Goal: Browse casually

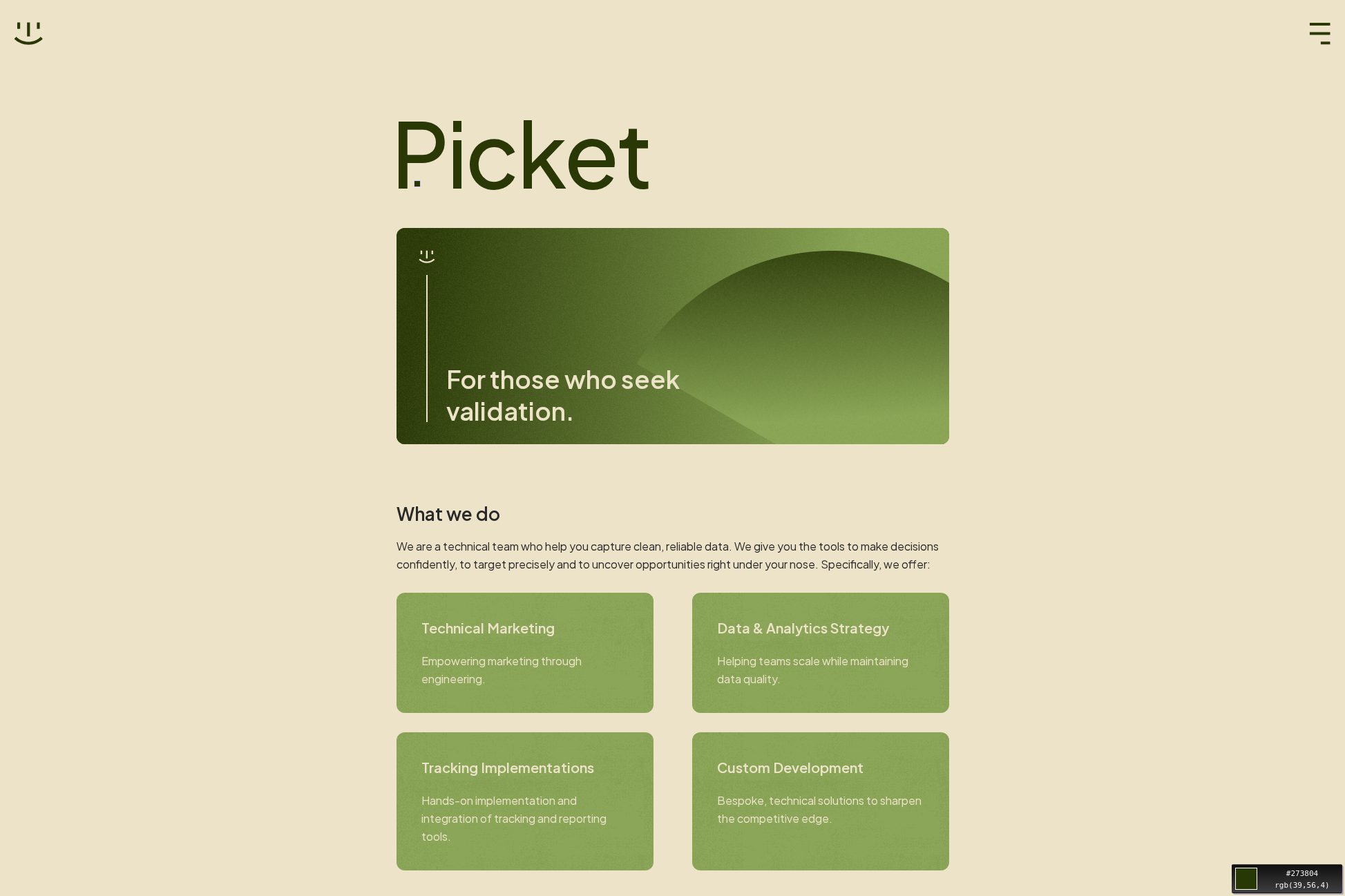
click at [417, 171] on h1 "Picket" at bounding box center [667, 152] width 553 height 97
click at [448, 154] on h1 "Picket" at bounding box center [667, 152] width 553 height 97
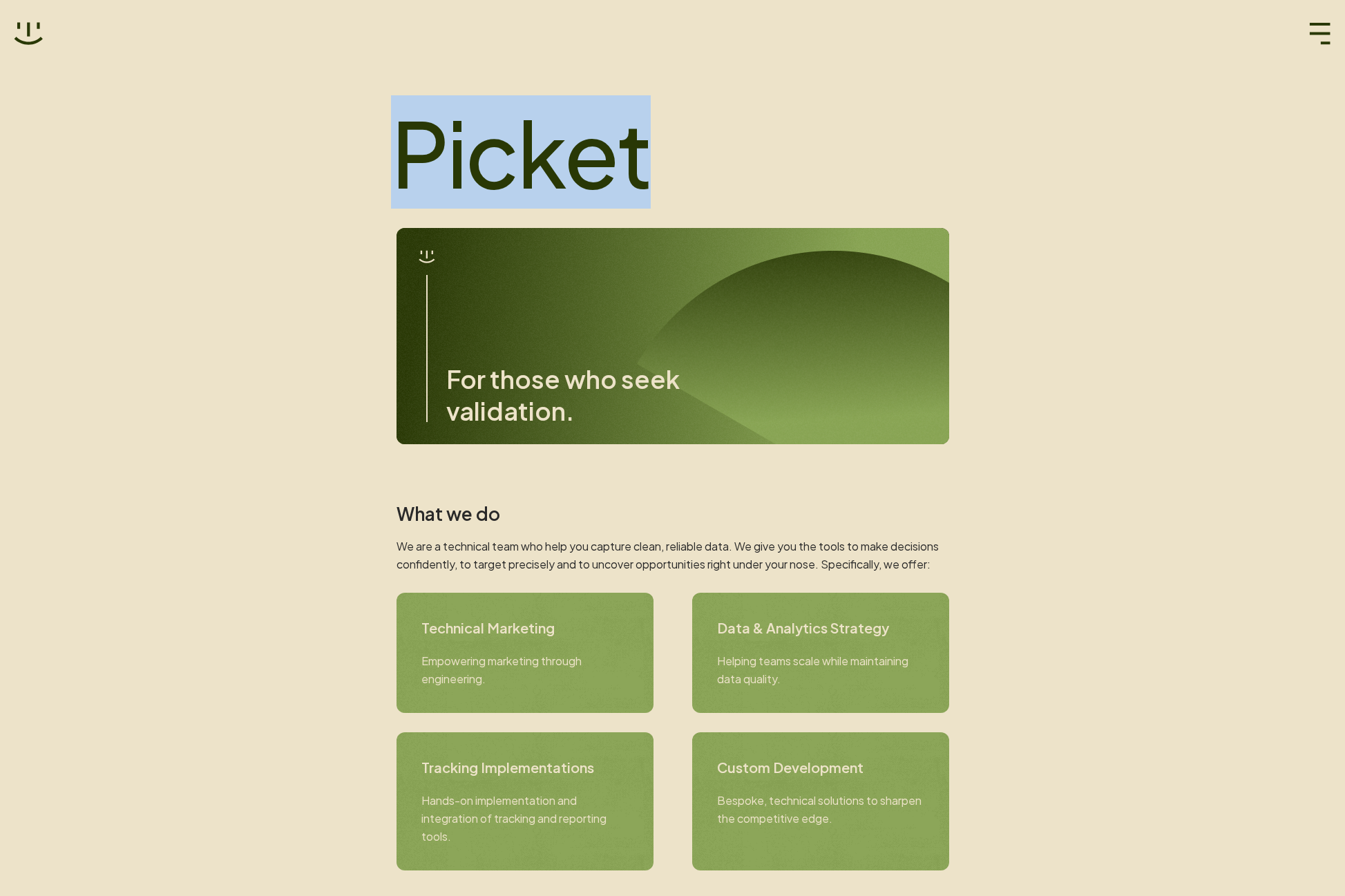
click at [448, 154] on h1 "Picket" at bounding box center [667, 152] width 553 height 97
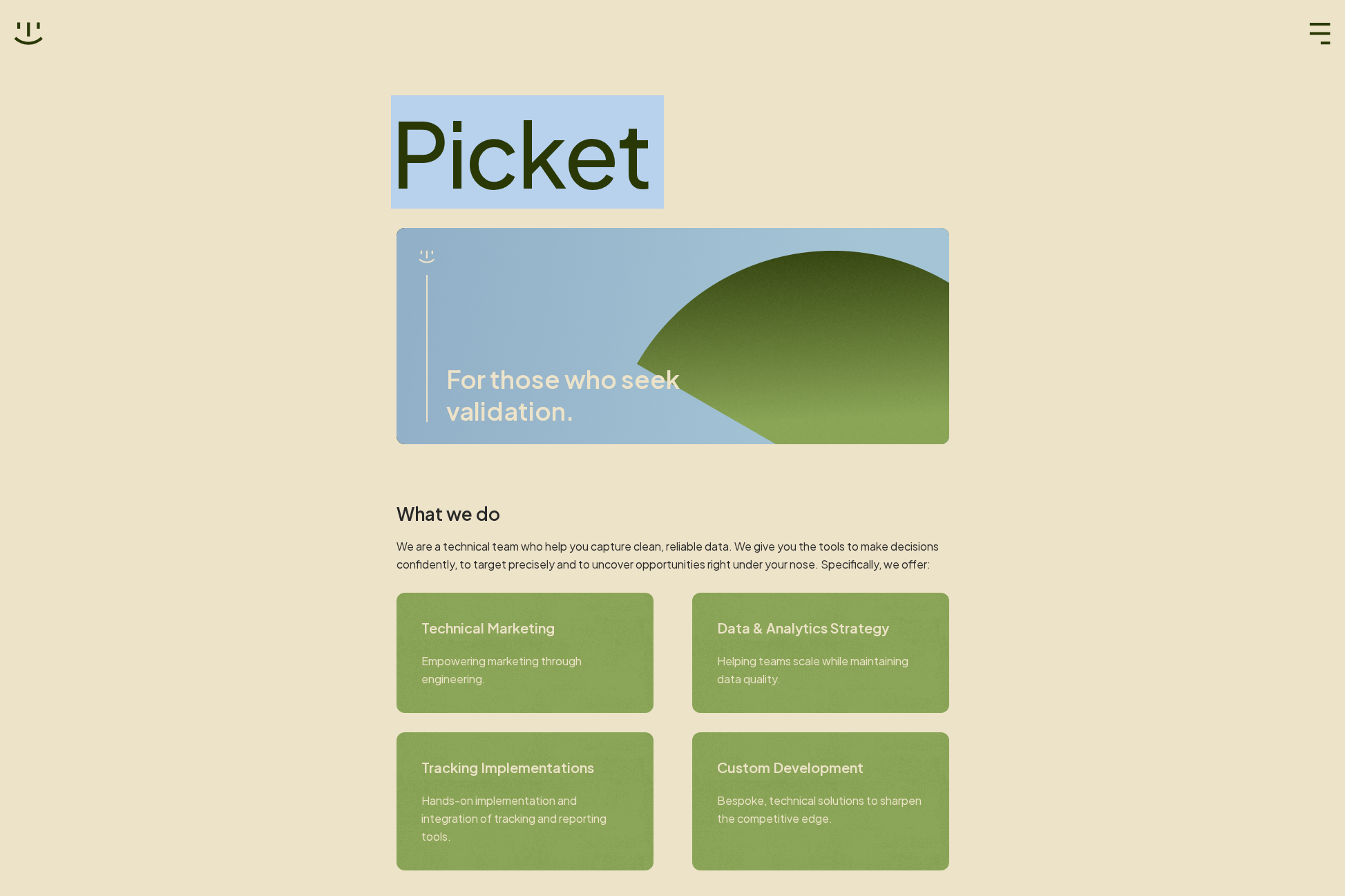
click at [448, 154] on h1 "Picket" at bounding box center [667, 152] width 553 height 97
drag, startPoint x: 485, startPoint y: 153, endPoint x: 355, endPoint y: 156, distance: 130.0
drag, startPoint x: 487, startPoint y: 154, endPoint x: 372, endPoint y: 185, distance: 119.1
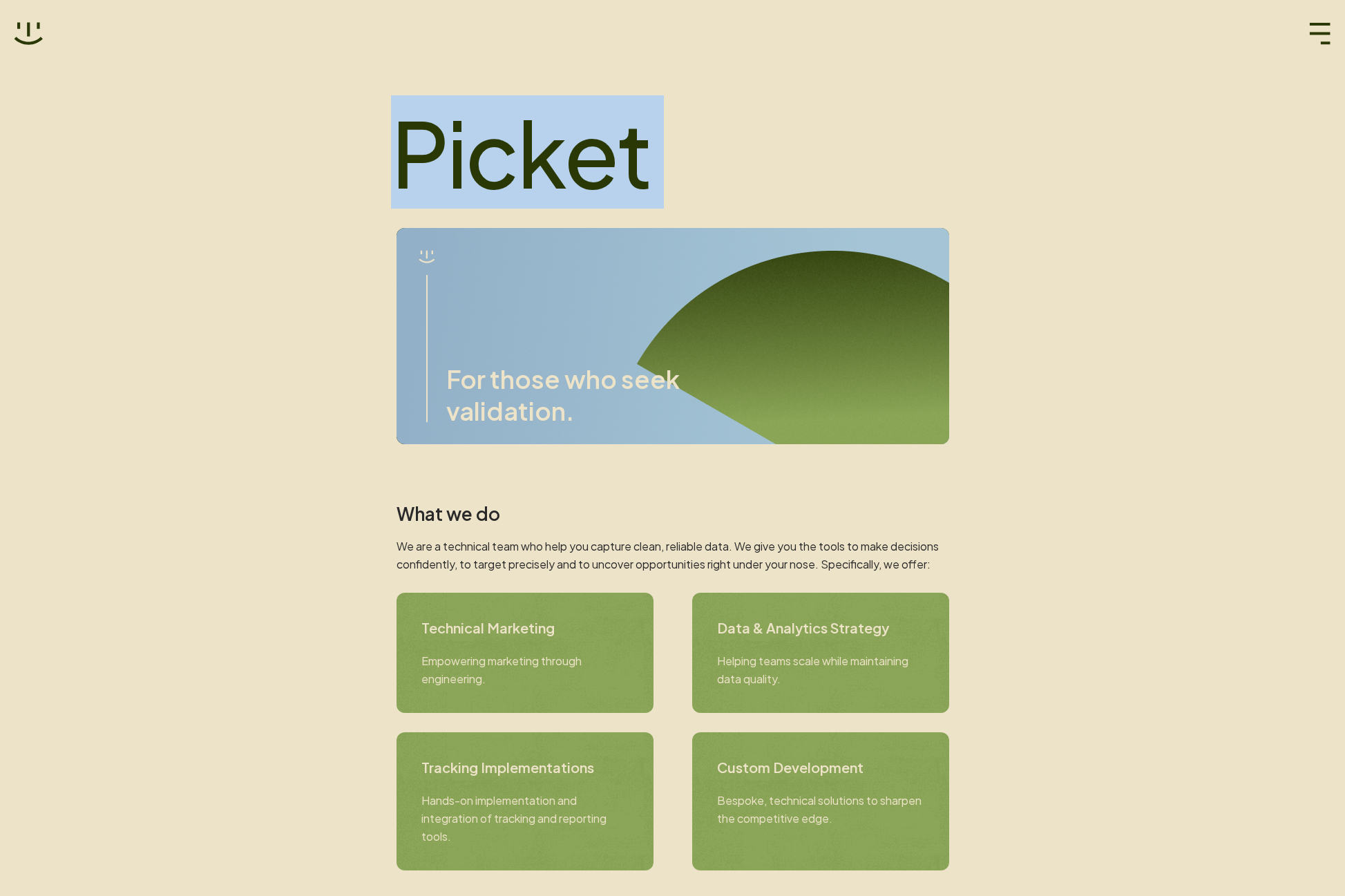
click at [483, 158] on h1 "Picket" at bounding box center [667, 152] width 553 height 97
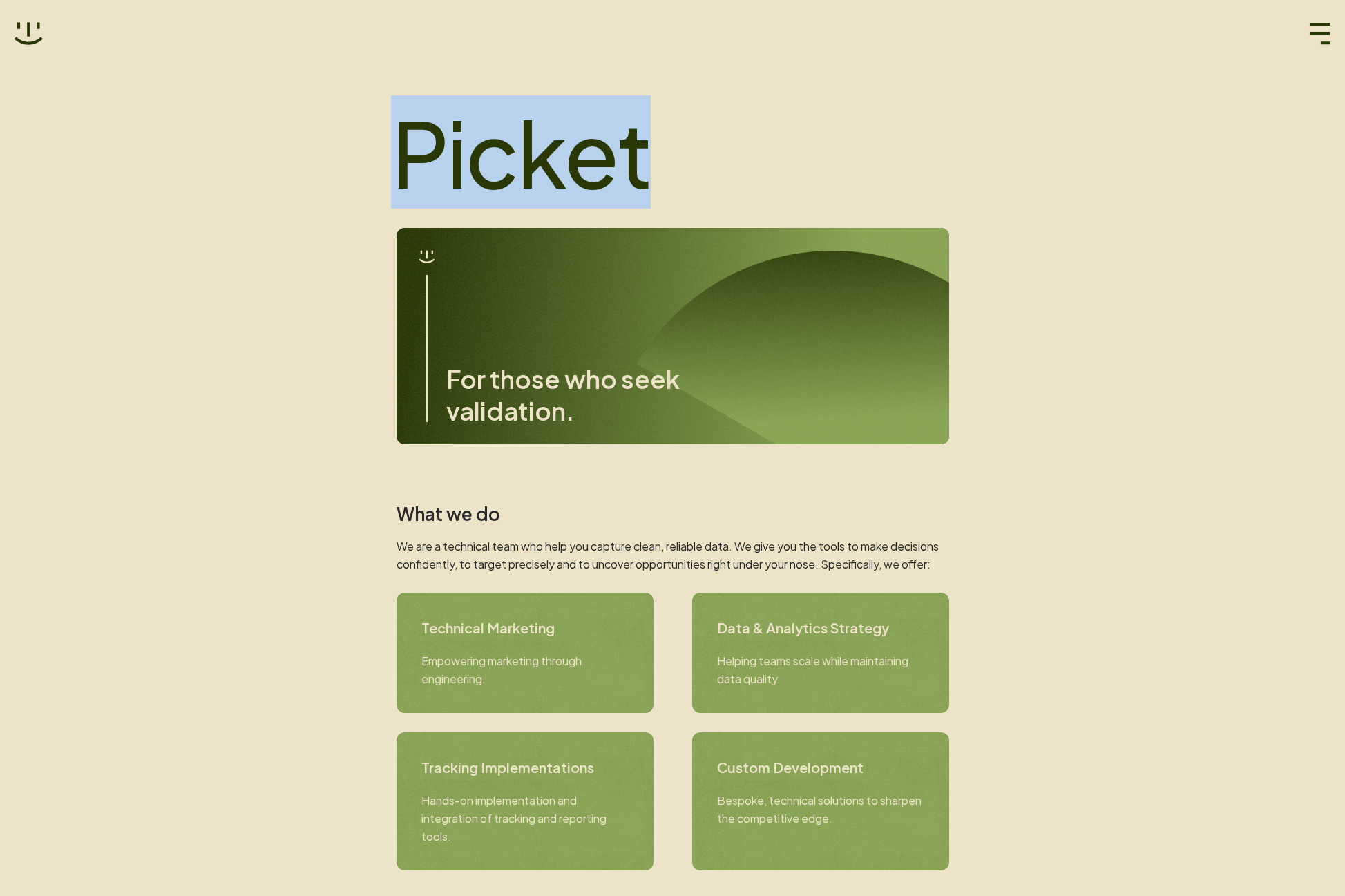
click at [483, 158] on h1 "Picket" at bounding box center [667, 152] width 553 height 97
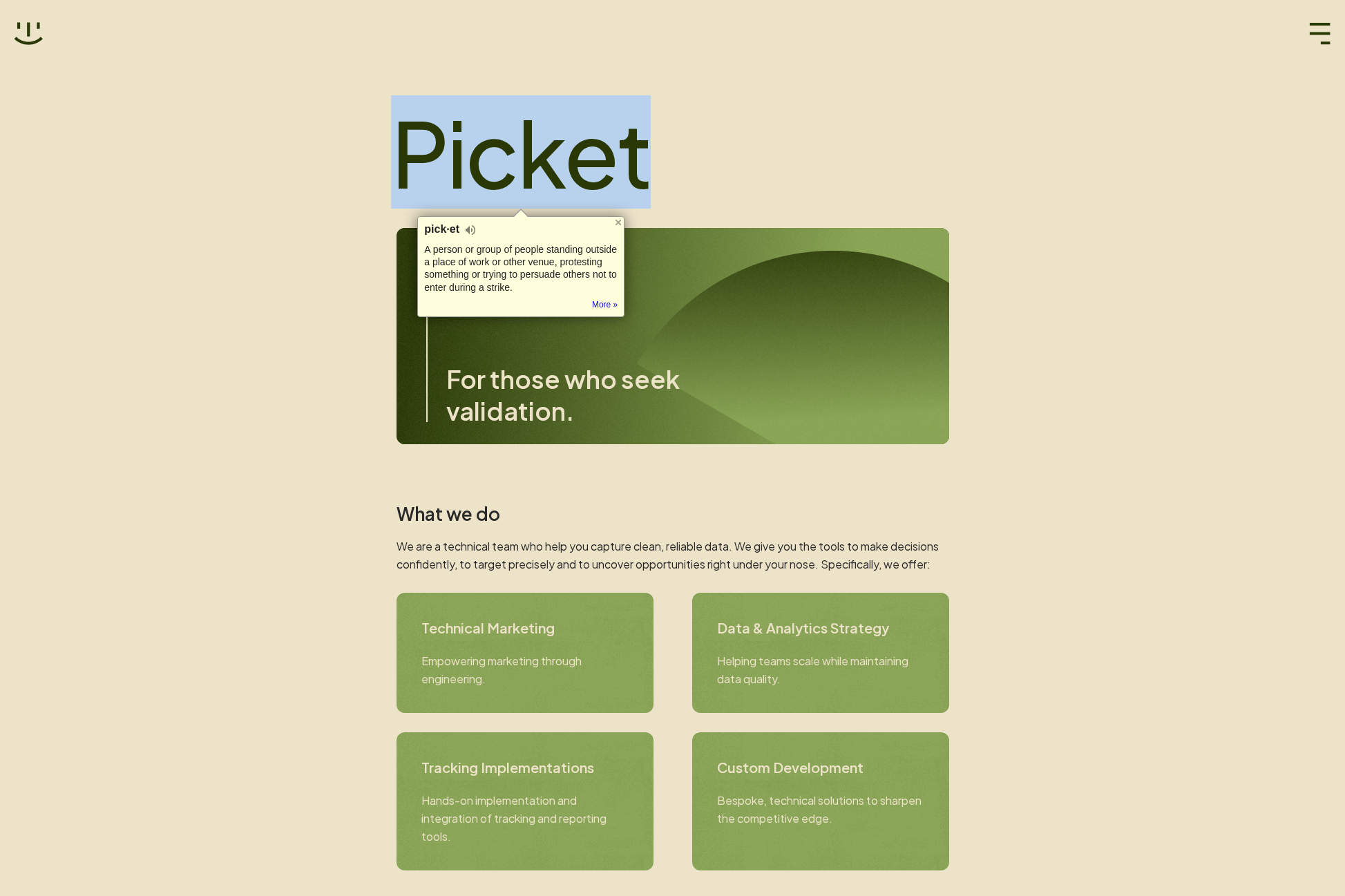
click at [738, 153] on h1 "Picket" at bounding box center [667, 152] width 553 height 97
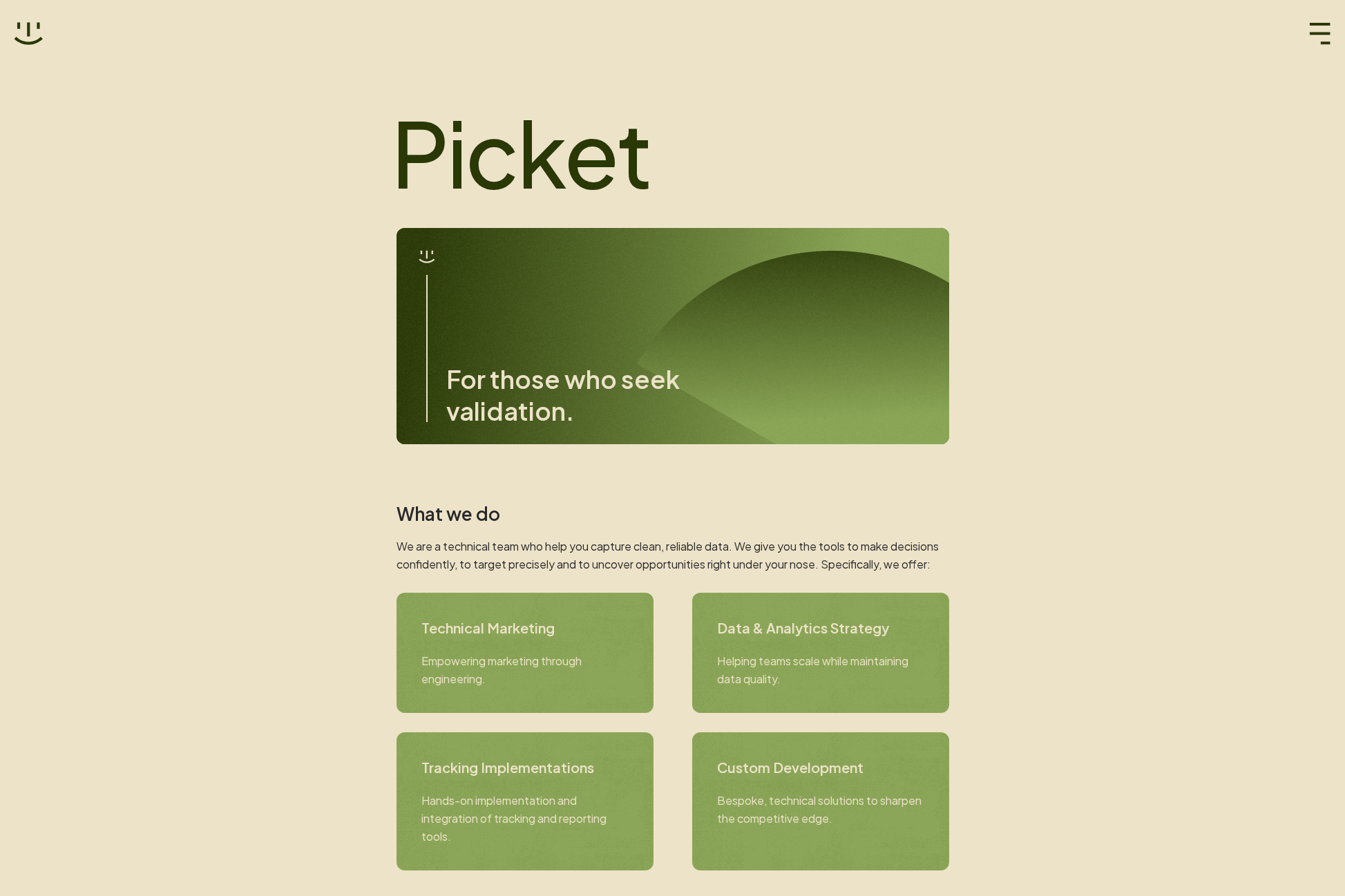
drag, startPoint x: 558, startPoint y: 160, endPoint x: 467, endPoint y: 146, distance: 92.1
click at [467, 146] on h1 "Picket" at bounding box center [667, 152] width 553 height 97
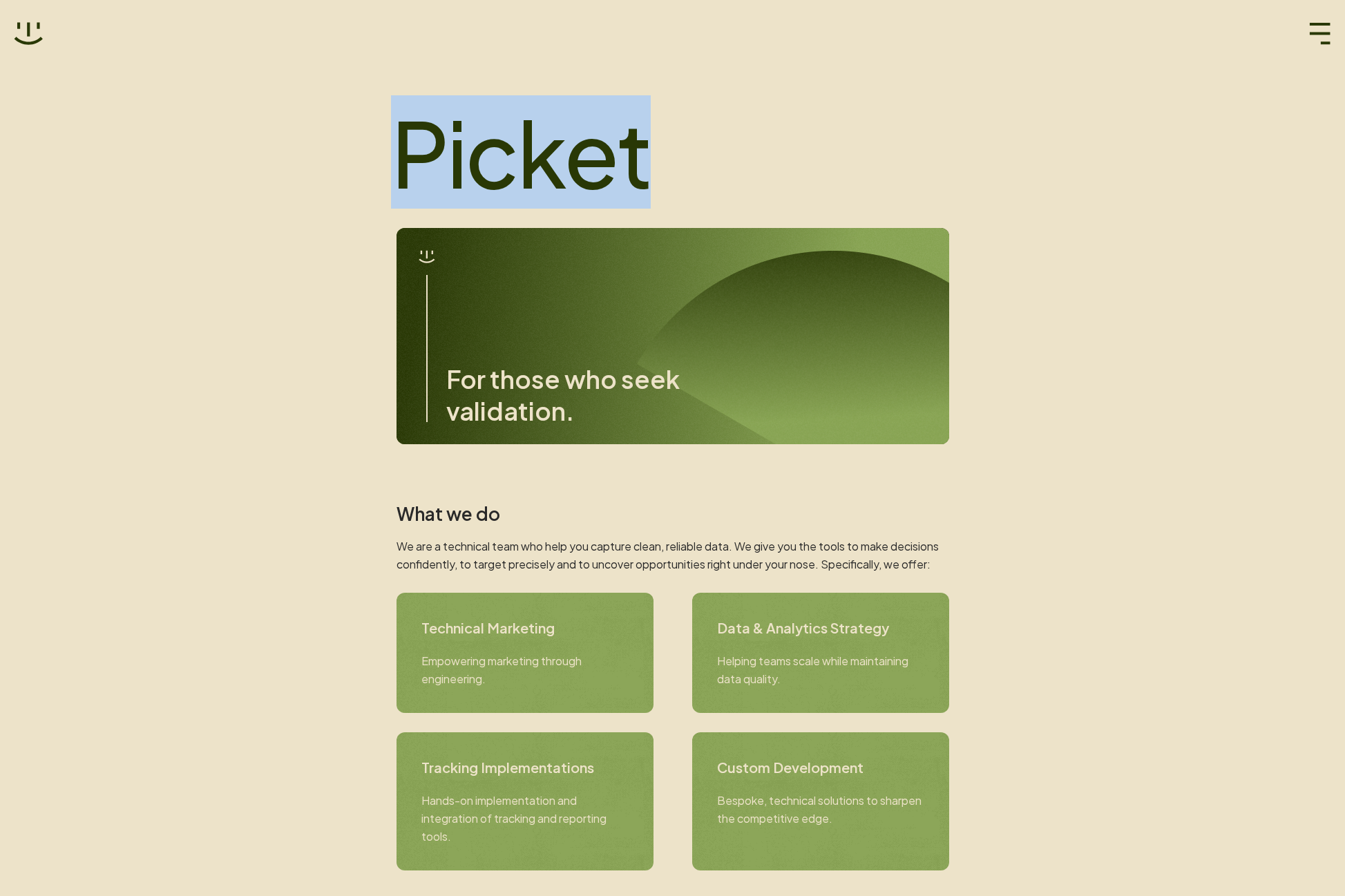
click at [467, 146] on h1 "Picket" at bounding box center [667, 152] width 553 height 97
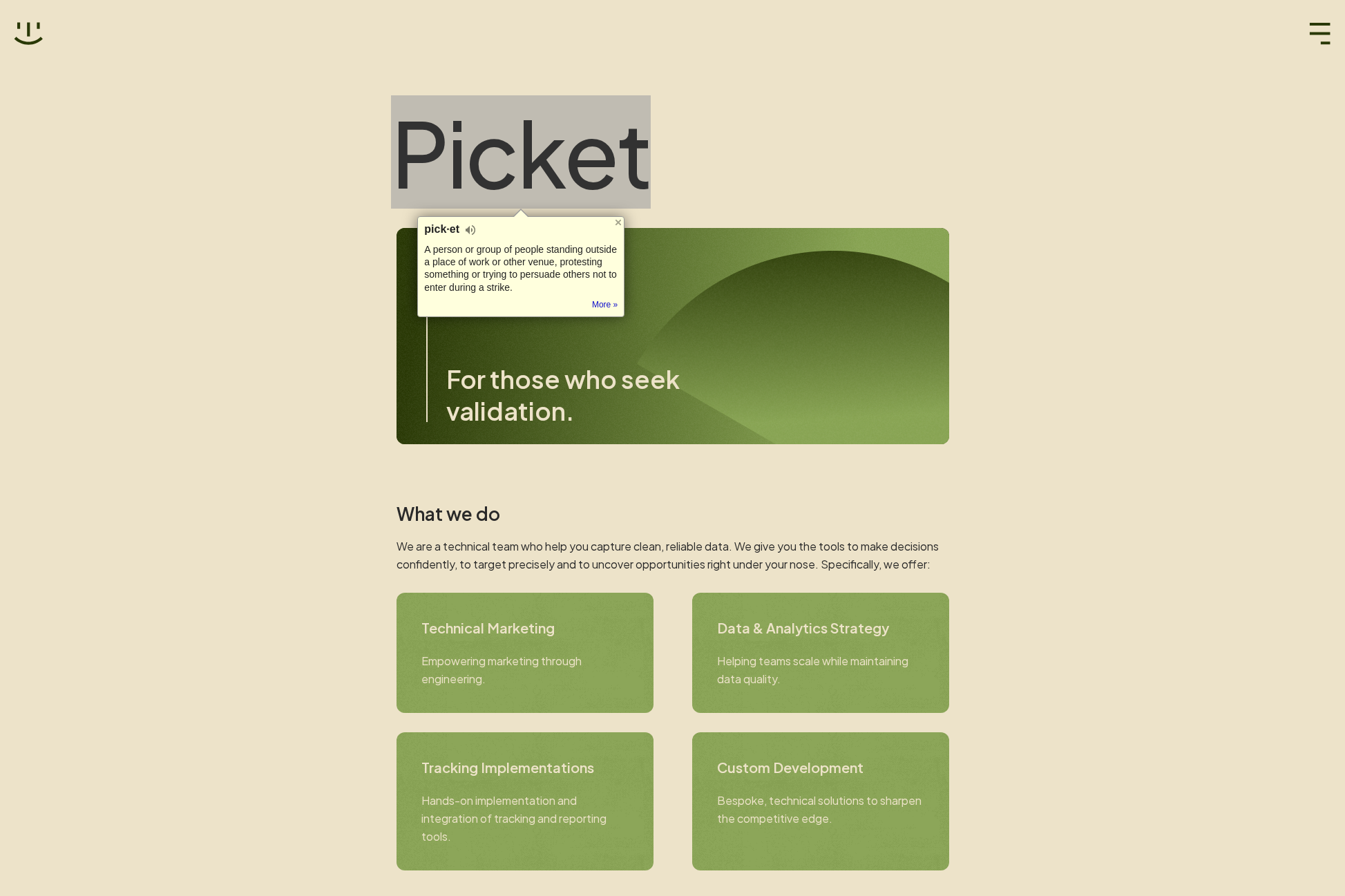
drag, startPoint x: 467, startPoint y: 146, endPoint x: 255, endPoint y: 297, distance: 260.3
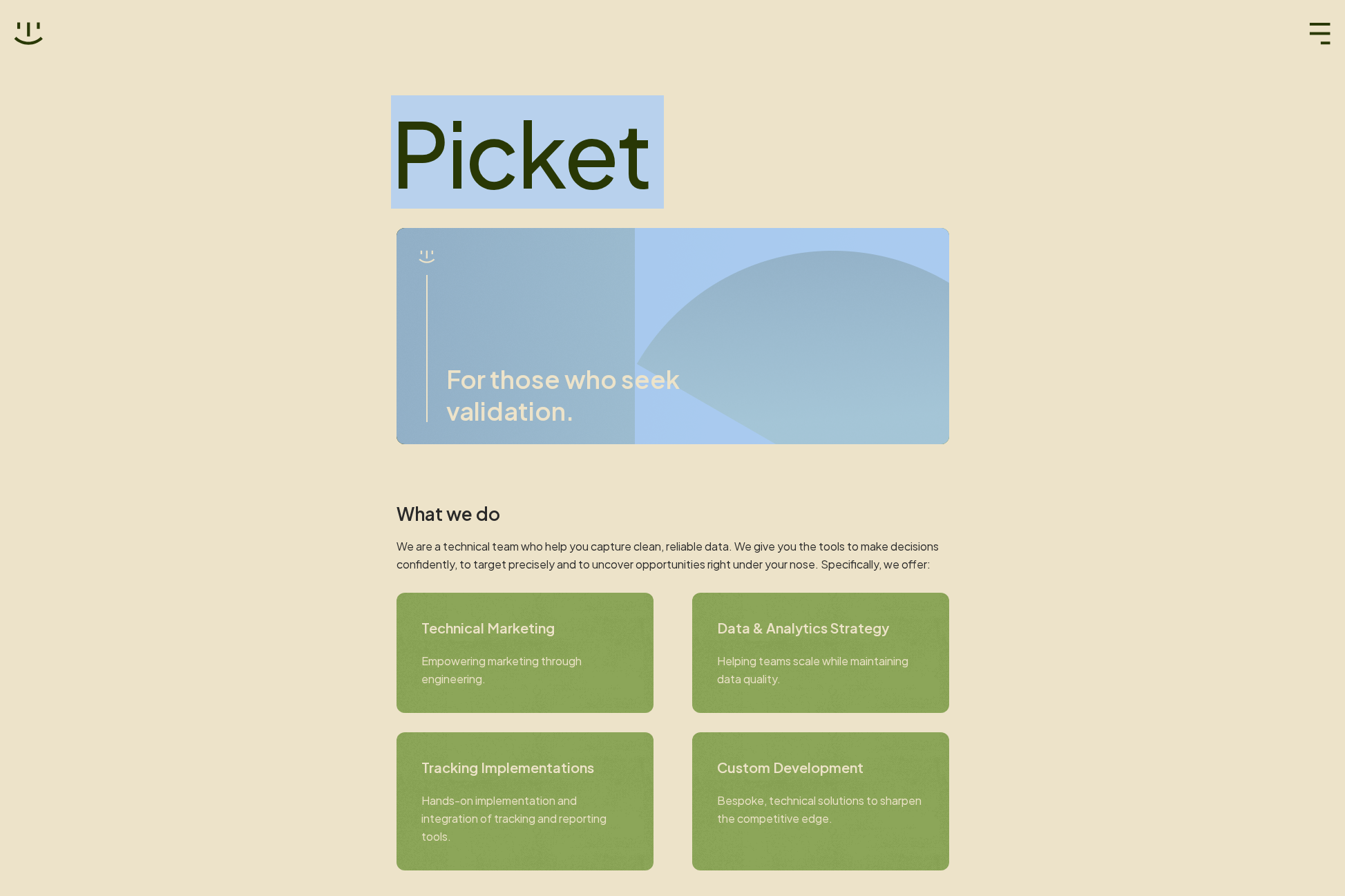
drag, startPoint x: 544, startPoint y: 205, endPoint x: 691, endPoint y: 493, distance: 323.3
click at [648, 271] on section "Picket For those who seek validation." at bounding box center [673, 274] width 553 height 340
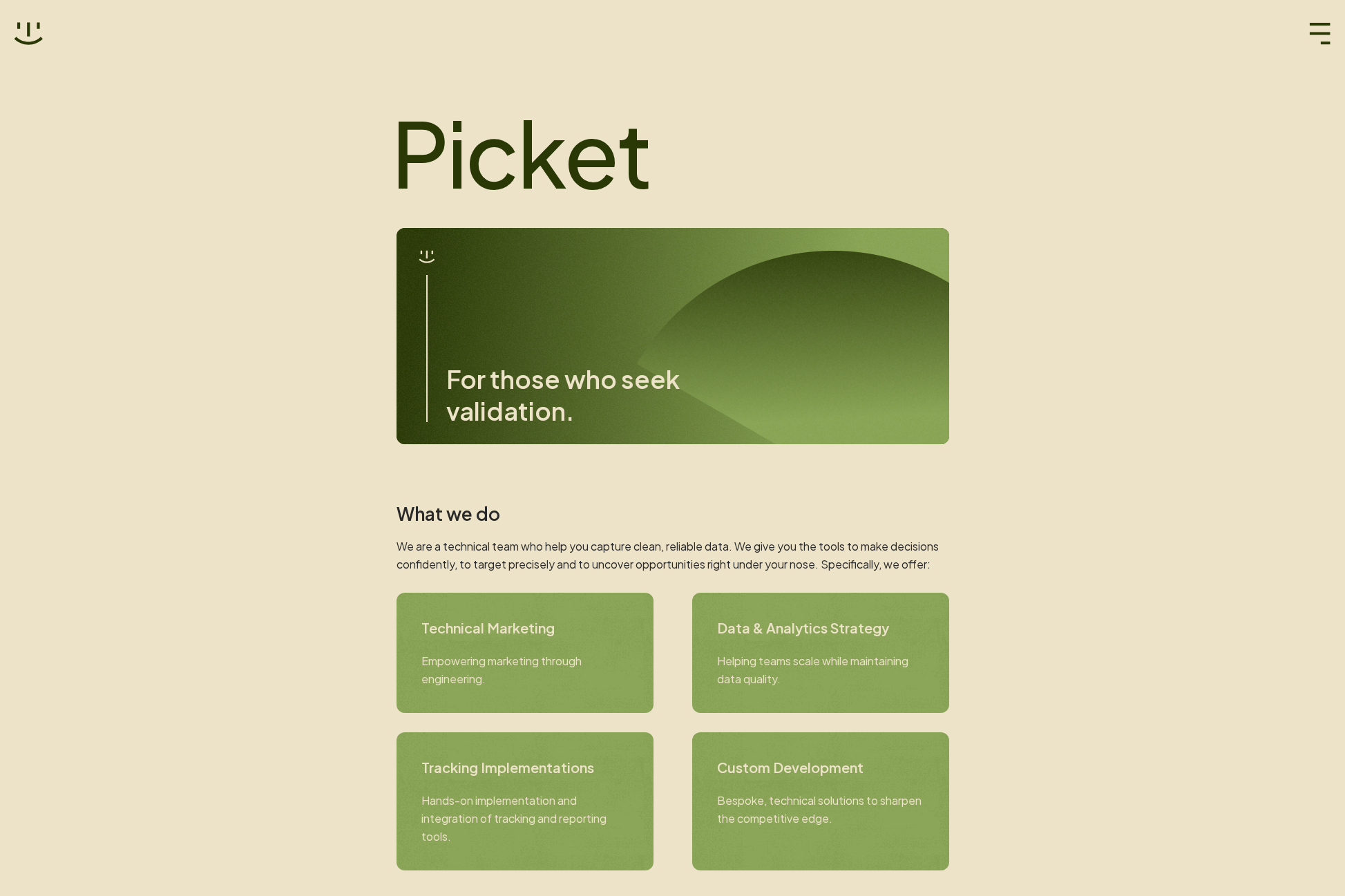
click at [664, 622] on div "Technical Marketing Empowering marketing through engineering. Data & Analytics …" at bounding box center [673, 652] width 553 height 120
click at [637, 556] on p "We are a technical team who help you capture clean, reliable data. We give you …" at bounding box center [673, 555] width 553 height 36
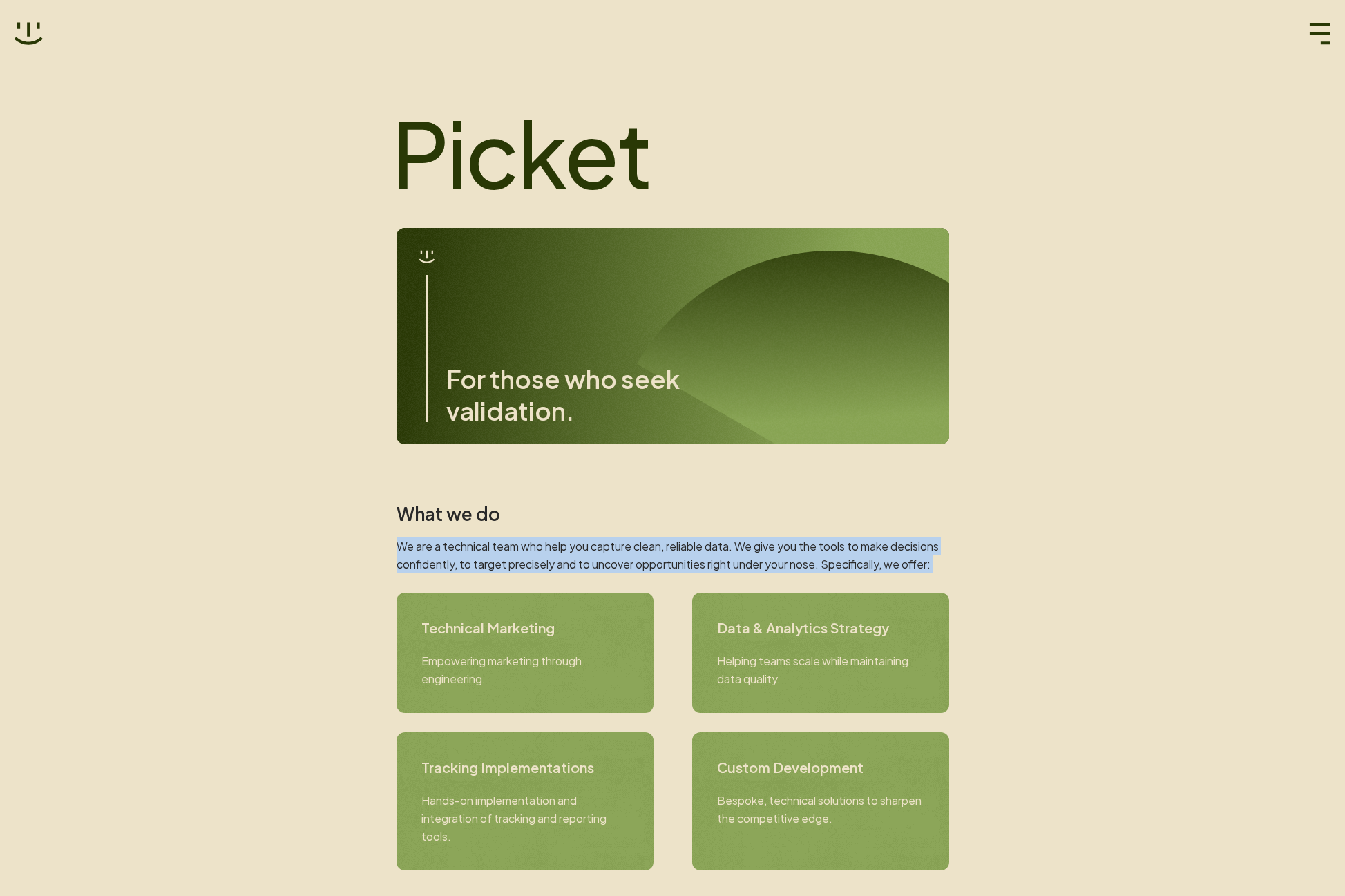
click at [637, 556] on p "We are a technical team who help you capture clean, reliable data. We give you …" at bounding box center [673, 555] width 553 height 36
click at [741, 531] on section "What we do We are a technical team who help you capture clean, reliable data. W…" at bounding box center [673, 686] width 553 height 367
drag, startPoint x: 885, startPoint y: 586, endPoint x: 969, endPoint y: 581, distance: 84.1
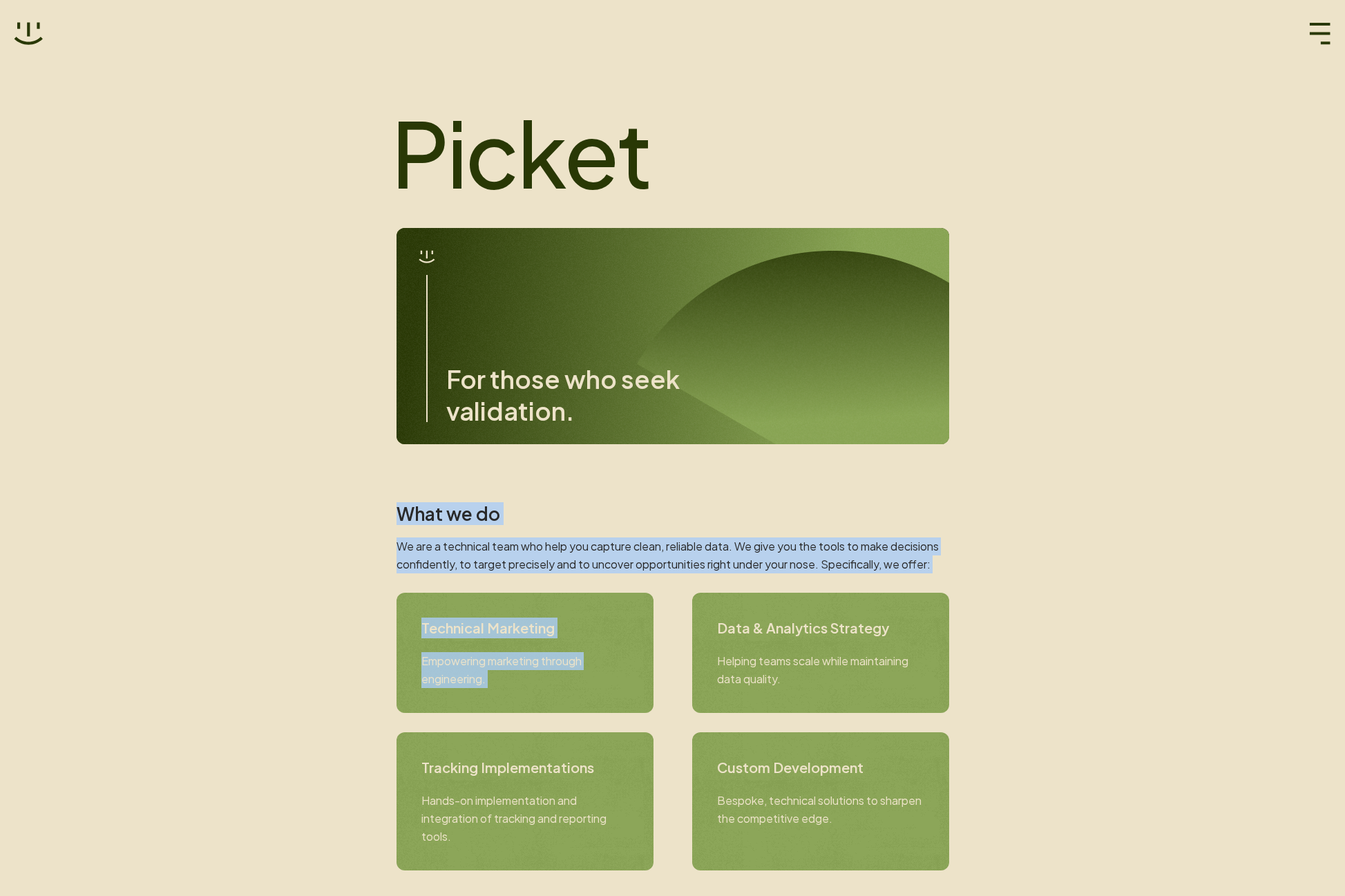
drag, startPoint x: 972, startPoint y: 580, endPoint x: 417, endPoint y: 487, distance: 562.7
drag, startPoint x: 472, startPoint y: 512, endPoint x: 951, endPoint y: 562, distance: 481.6
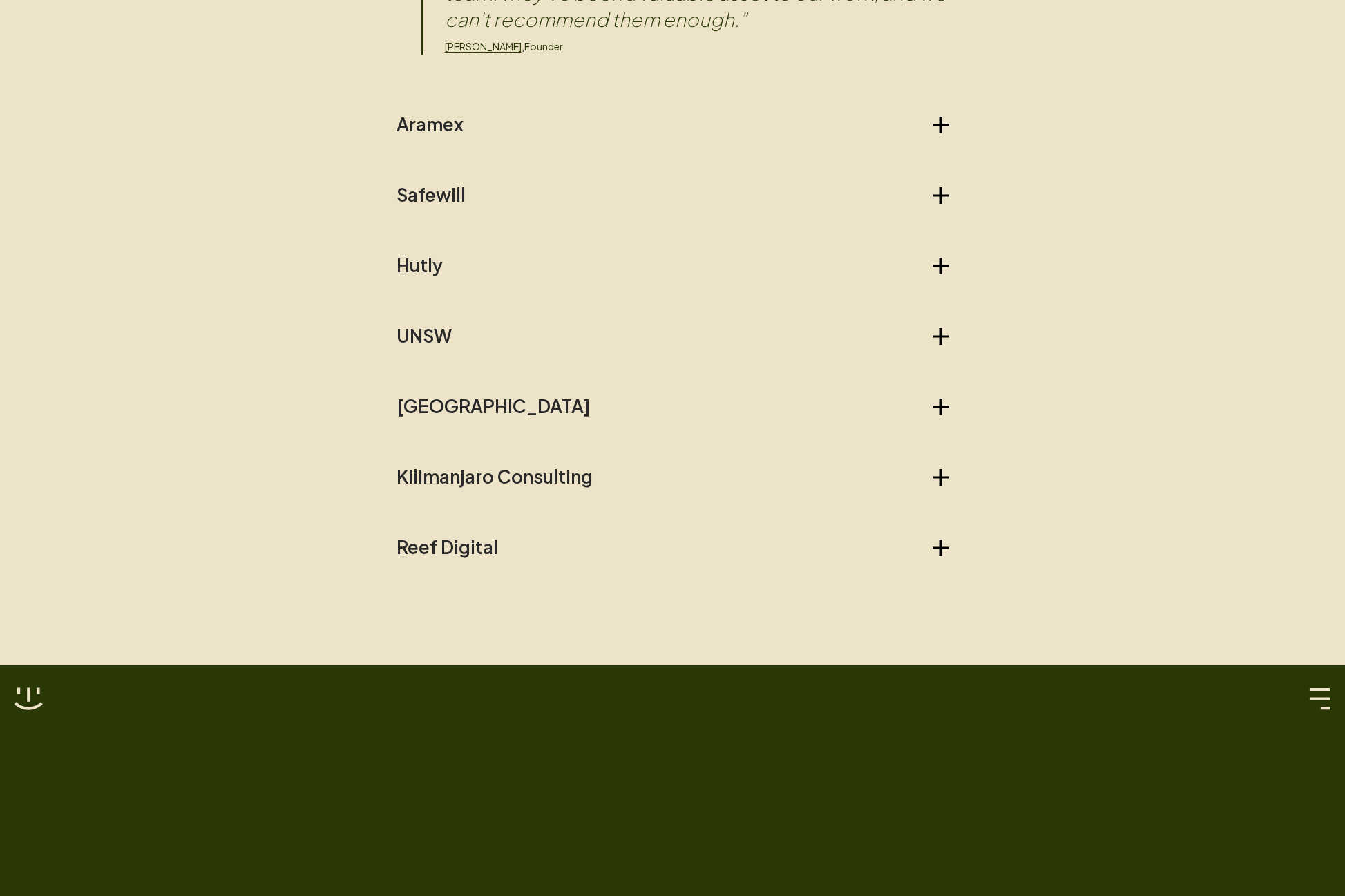
scroll to position [1575, 0]
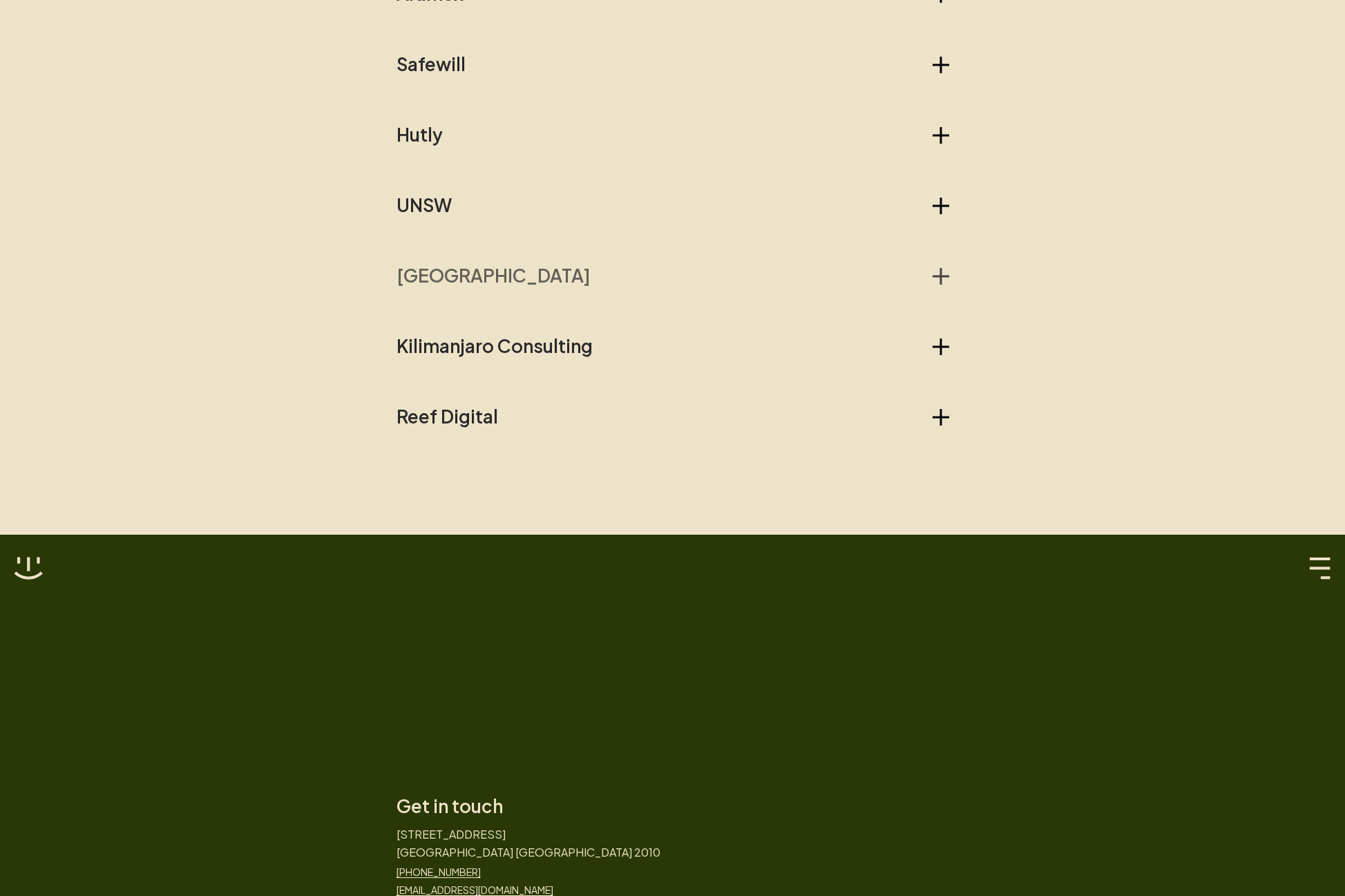
click at [553, 272] on h2 "[GEOGRAPHIC_DATA]" at bounding box center [493, 275] width 194 height 22
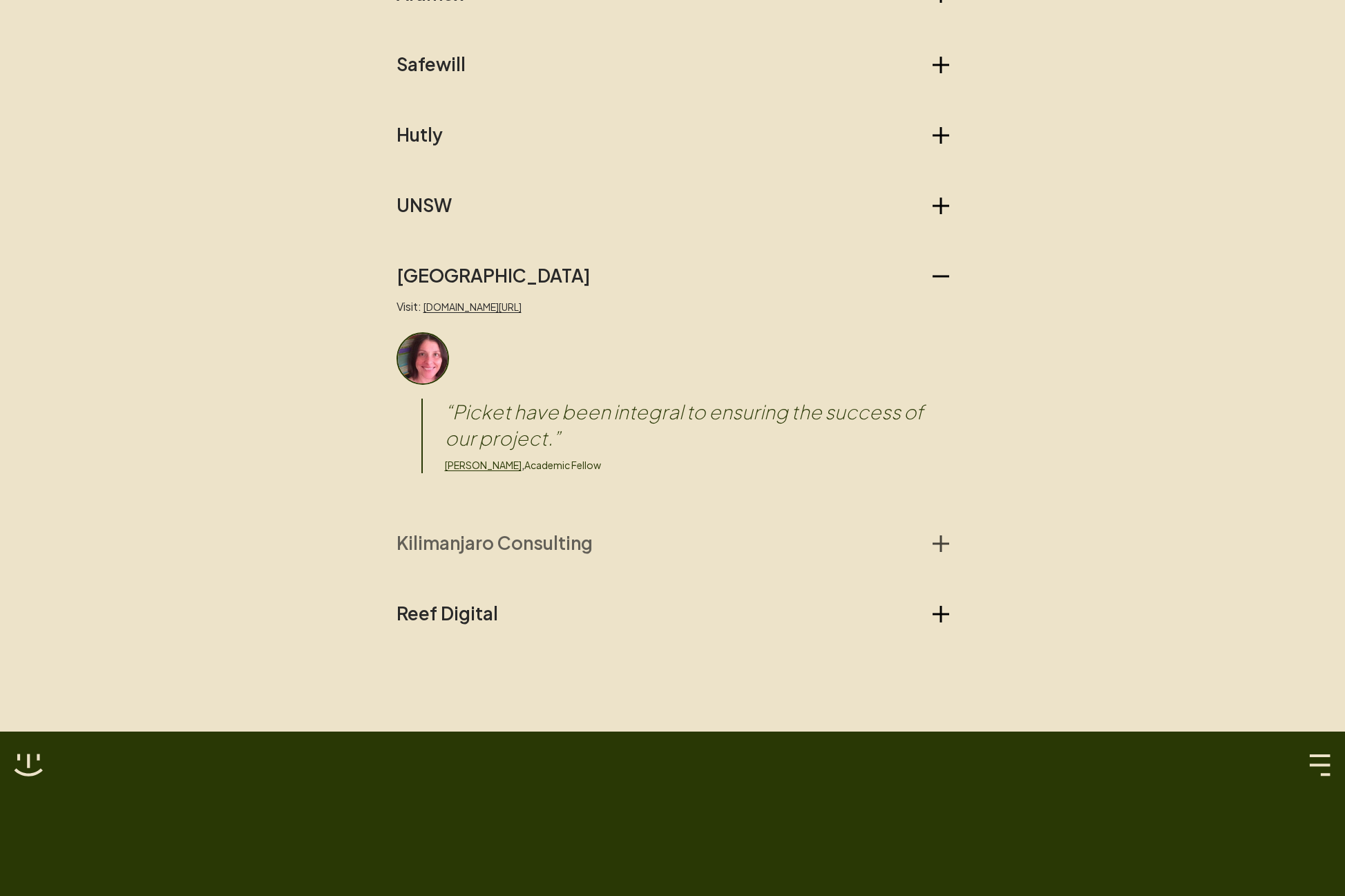
click at [637, 549] on button "Kilimanjaro Consulting" at bounding box center [673, 543] width 553 height 22
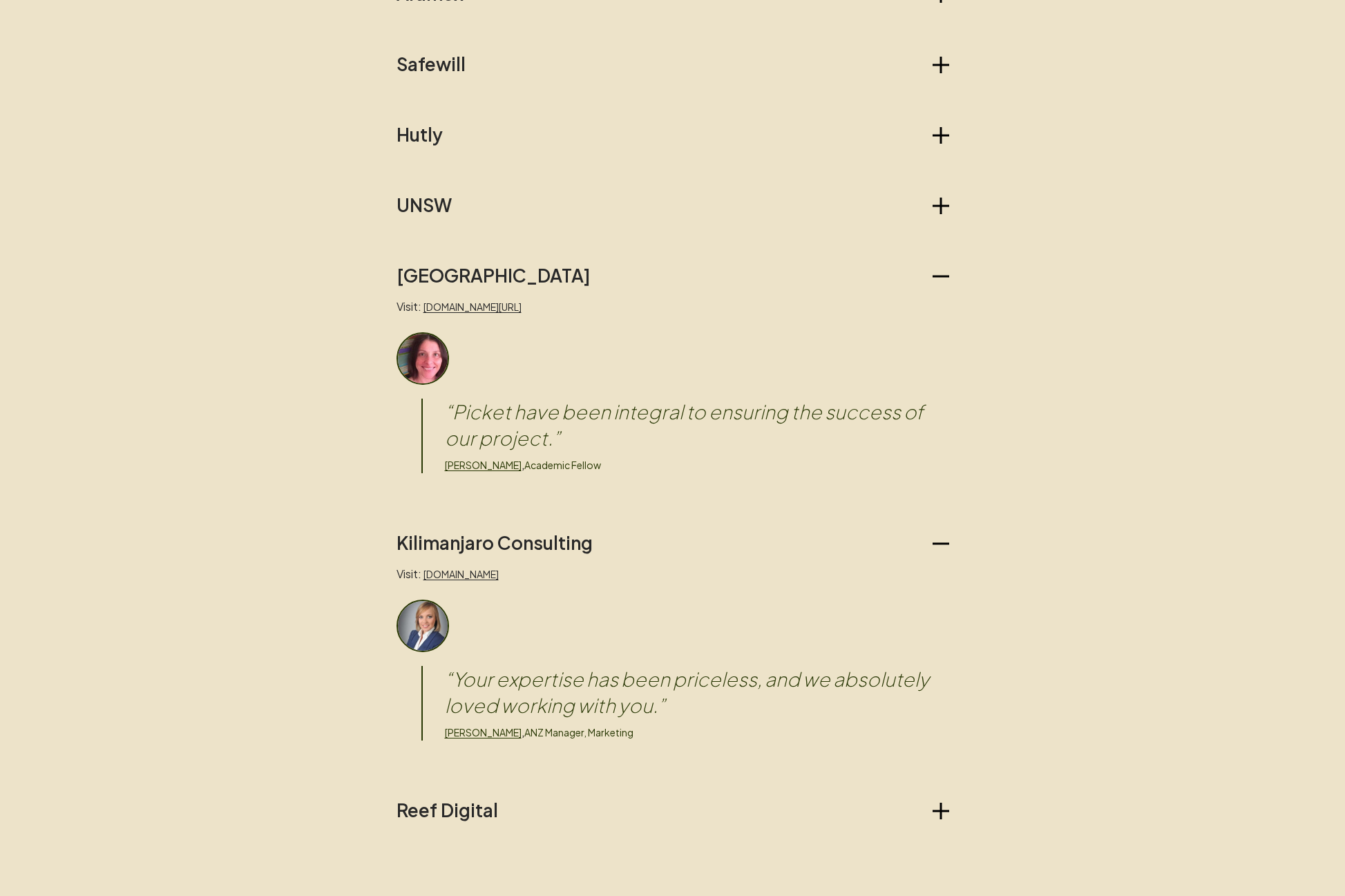
drag, startPoint x: 581, startPoint y: 811, endPoint x: 592, endPoint y: 798, distance: 17.0
click at [581, 811] on button "Reef Digital" at bounding box center [673, 810] width 553 height 22
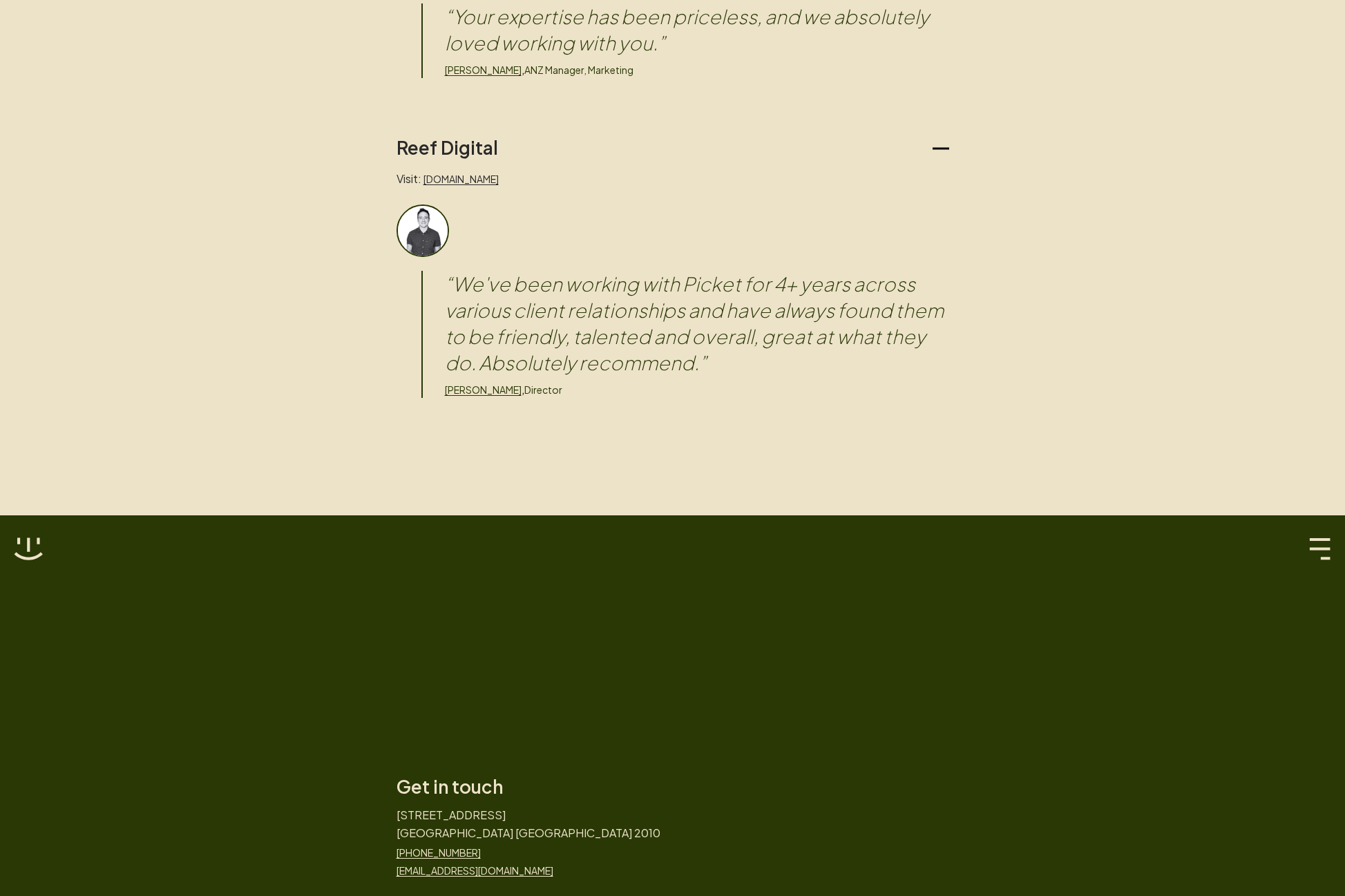
scroll to position [2238, 0]
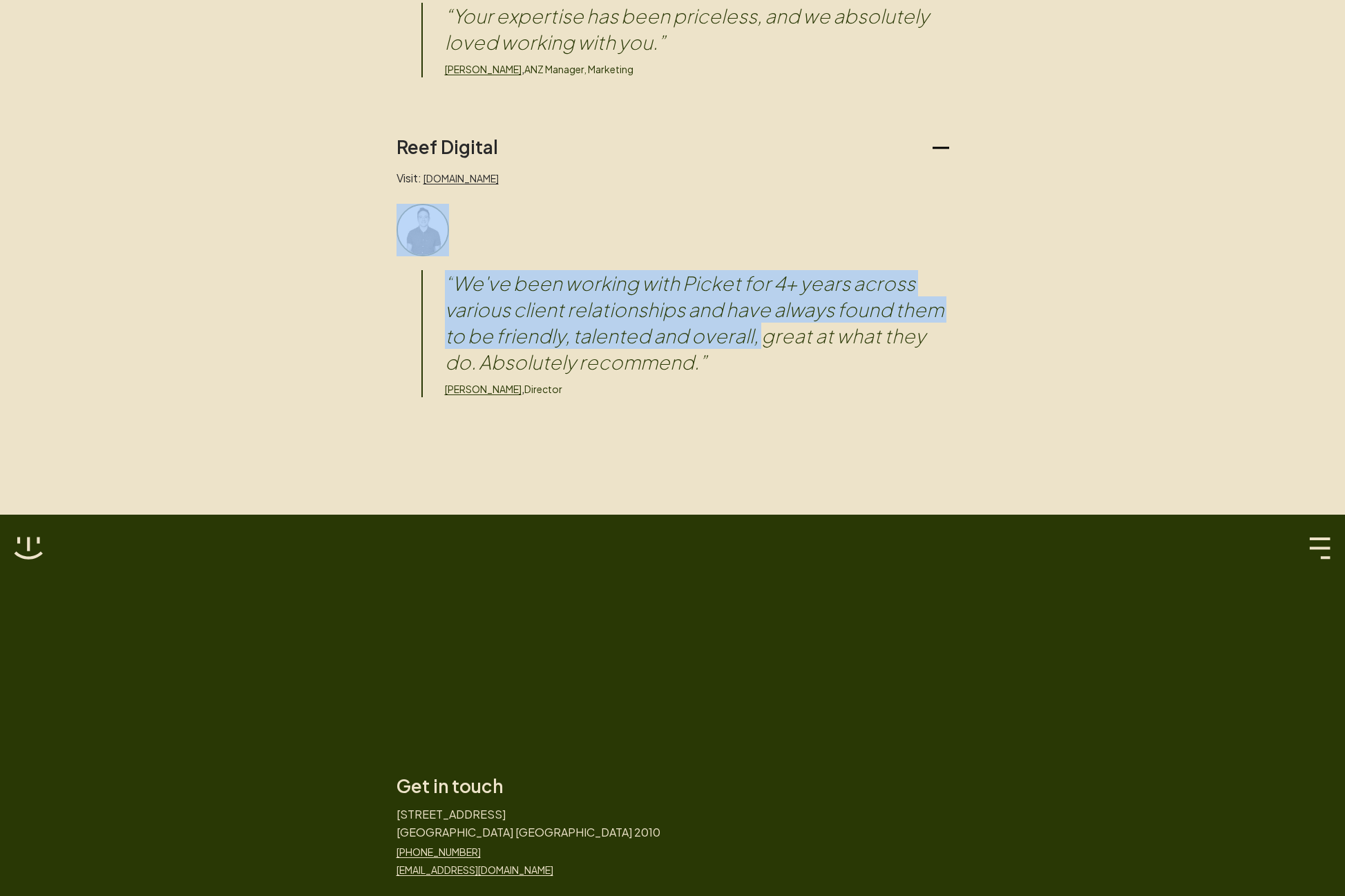
drag, startPoint x: 598, startPoint y: 284, endPoint x: 760, endPoint y: 336, distance: 170.1
click at [760, 336] on div "“ We've been working with Picket for 4+ years across various client relationshi…" at bounding box center [673, 301] width 553 height 193
click at [760, 336] on blockquote "“ We've been working with Picket for 4+ years across various client relationshi…" at bounding box center [697, 323] width 504 height 105
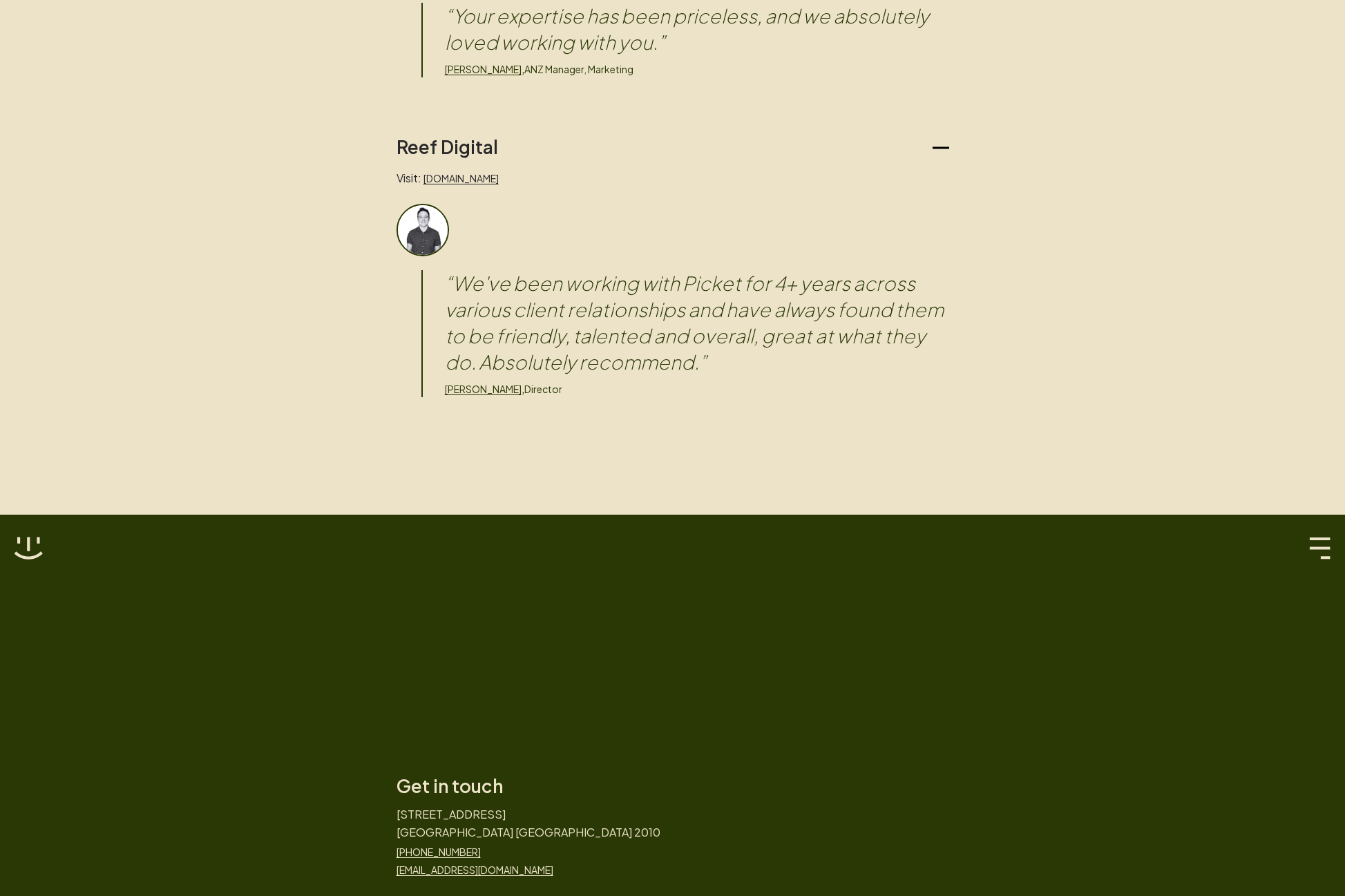
click at [765, 335] on blockquote "“ We've been working with Picket for 4+ years across various client relationshi…" at bounding box center [697, 323] width 504 height 105
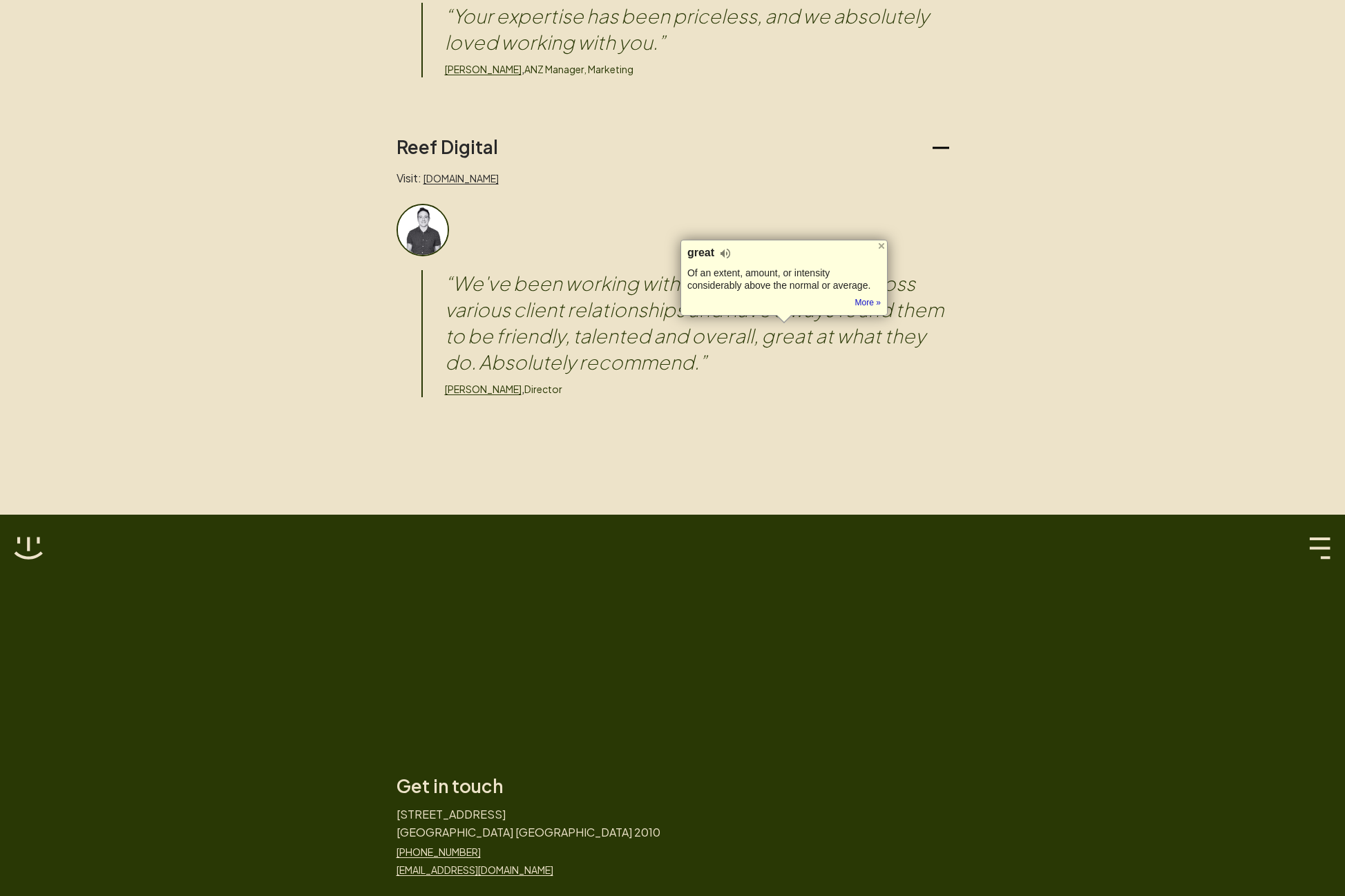
drag, startPoint x: 843, startPoint y: 349, endPoint x: 846, endPoint y: 375, distance: 26.2
click at [843, 350] on blockquote "“ We've been working with Picket for 4+ years across various client relationshi…" at bounding box center [697, 323] width 504 height 105
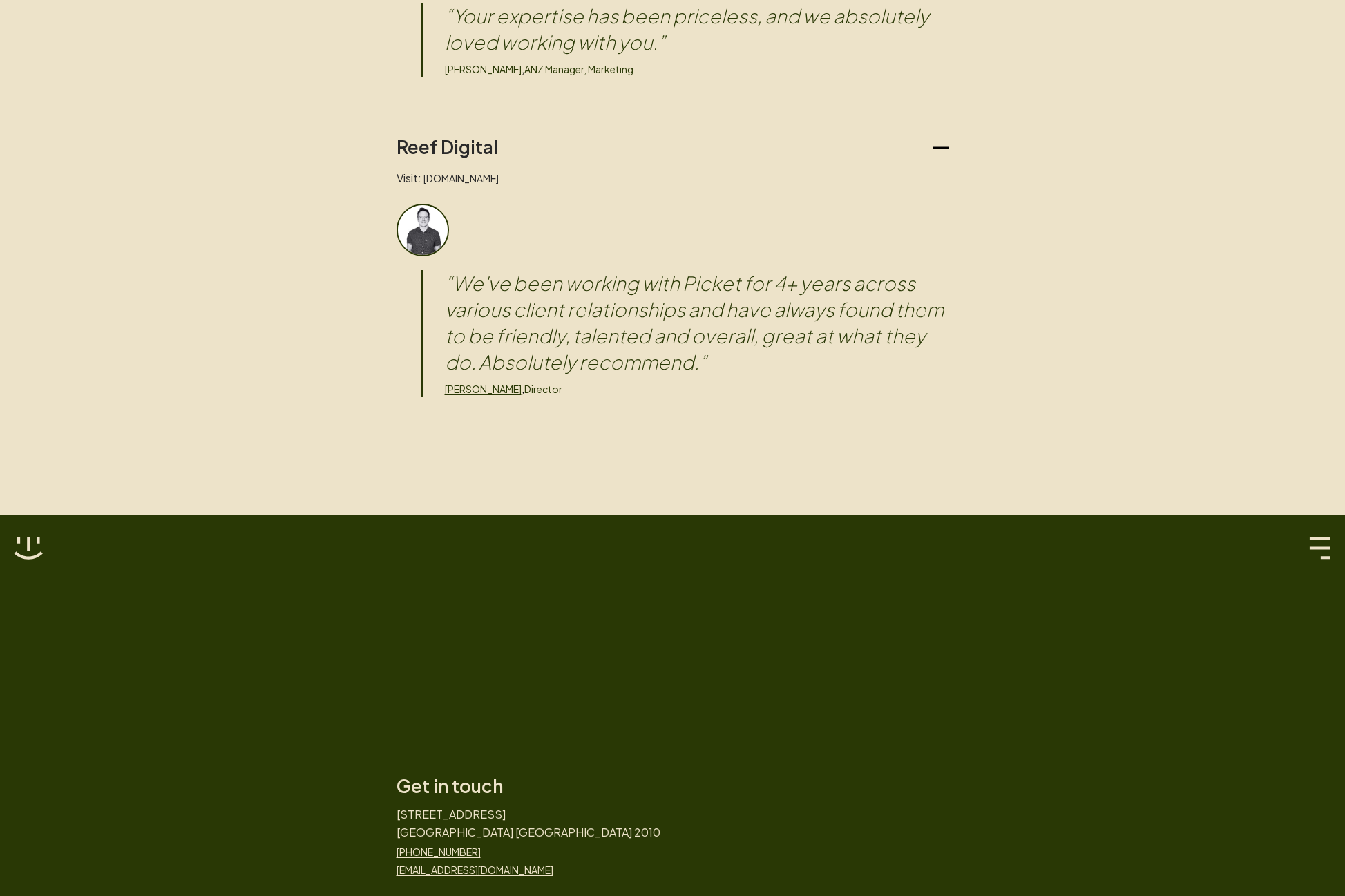
click at [834, 333] on blockquote "“ We've been working with Picket for 4+ years across various client relationshi…" at bounding box center [697, 323] width 504 height 105
click at [834, 332] on blockquote "“ We've been working with Picket for 4+ years across various client relationshi…" at bounding box center [697, 323] width 504 height 105
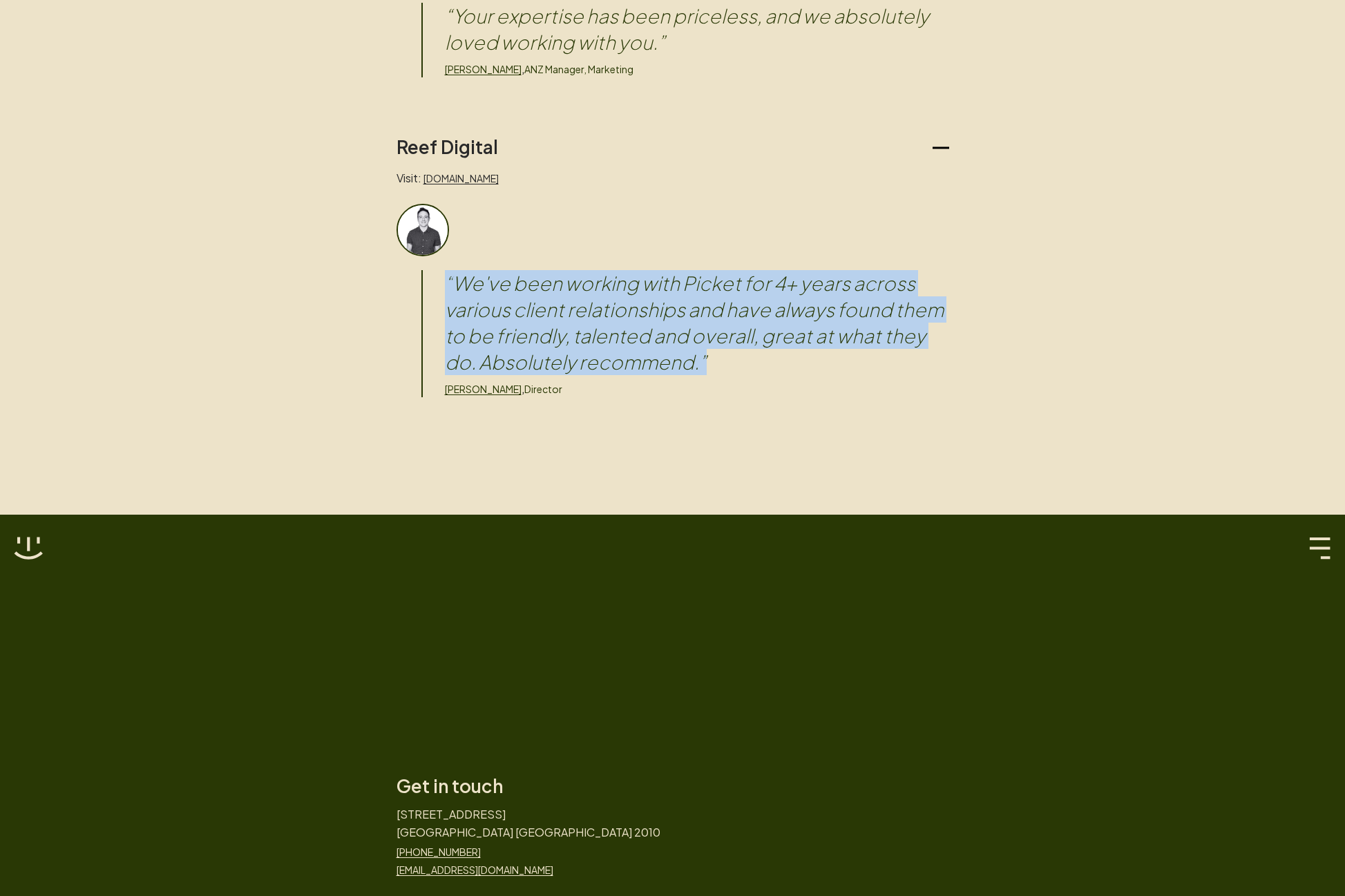
click at [834, 332] on blockquote "“ We've been working with Picket for 4+ years across various client relationshi…" at bounding box center [697, 323] width 504 height 105
click at [896, 378] on div "“ We've been working with Picket for 4+ years across various client relationshi…" at bounding box center [685, 333] width 528 height 127
drag, startPoint x: 863, startPoint y: 350, endPoint x: 439, endPoint y: 280, distance: 429.7
click at [439, 280] on div "“ We've been working with Picket for 4+ years across various client relationshi…" at bounding box center [685, 333] width 528 height 127
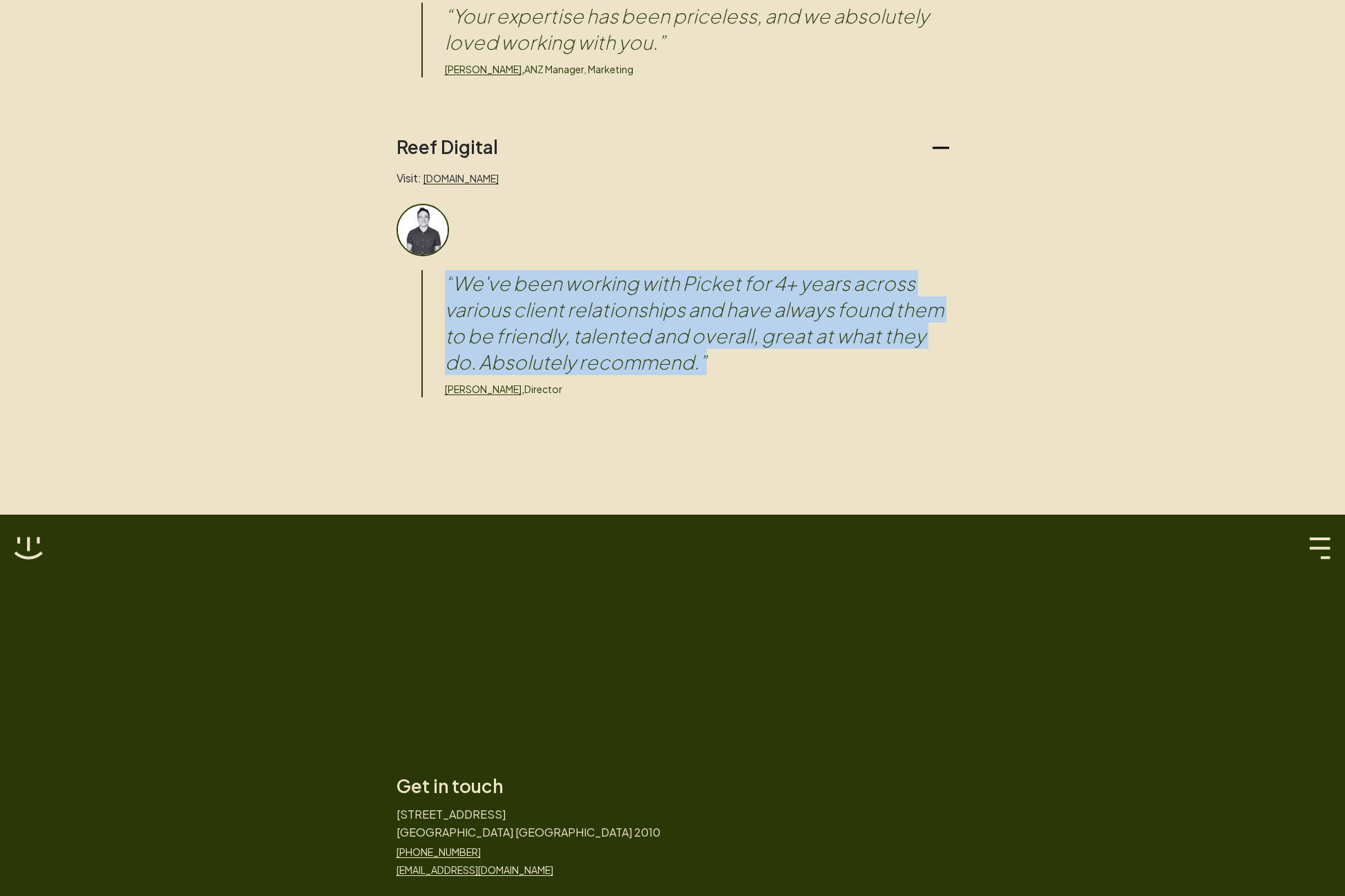
drag, startPoint x: 439, startPoint y: 277, endPoint x: 735, endPoint y: 378, distance: 312.8
click at [735, 378] on div "“ We've been working with Picket for 4+ years across various client relationshi…" at bounding box center [685, 333] width 528 height 127
drag, startPoint x: 741, startPoint y: 375, endPoint x: 399, endPoint y: 274, distance: 356.6
click at [399, 274] on div "“ We've been working with Picket for 4+ years across various client relationshi…" at bounding box center [673, 301] width 553 height 193
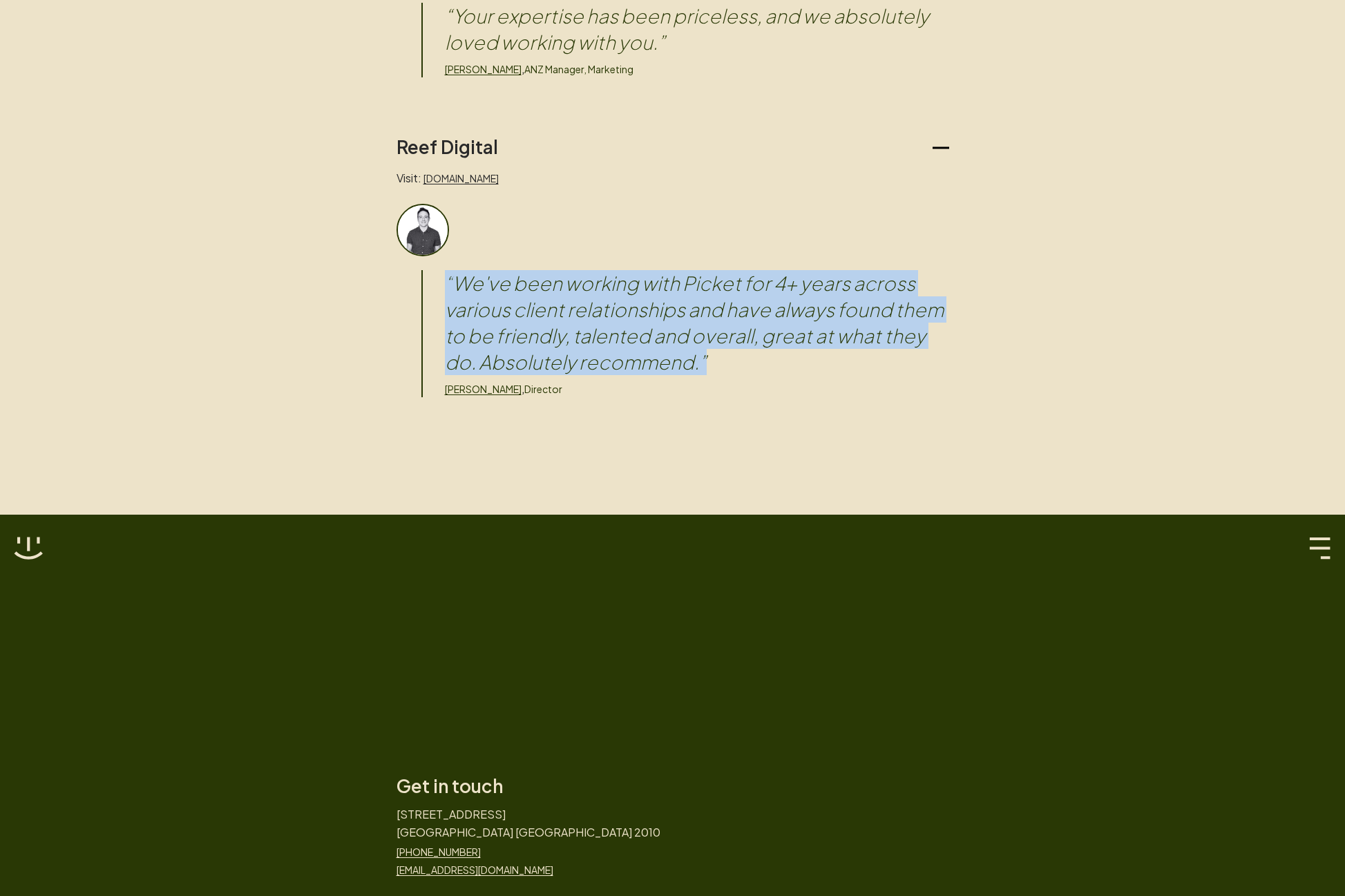
click at [495, 292] on blockquote "“ We've been working with Picket for 4+ years across various client relationshi…" at bounding box center [697, 323] width 504 height 105
drag, startPoint x: 674, startPoint y: 348, endPoint x: 773, endPoint y: 387, distance: 106.4
click at [773, 387] on div "“ We've been working with Picket for 4+ years across various client relationshi…" at bounding box center [685, 333] width 528 height 127
click at [793, 367] on blockquote "“ We've been working with Picket for 4+ years across various client relationshi…" at bounding box center [697, 323] width 504 height 105
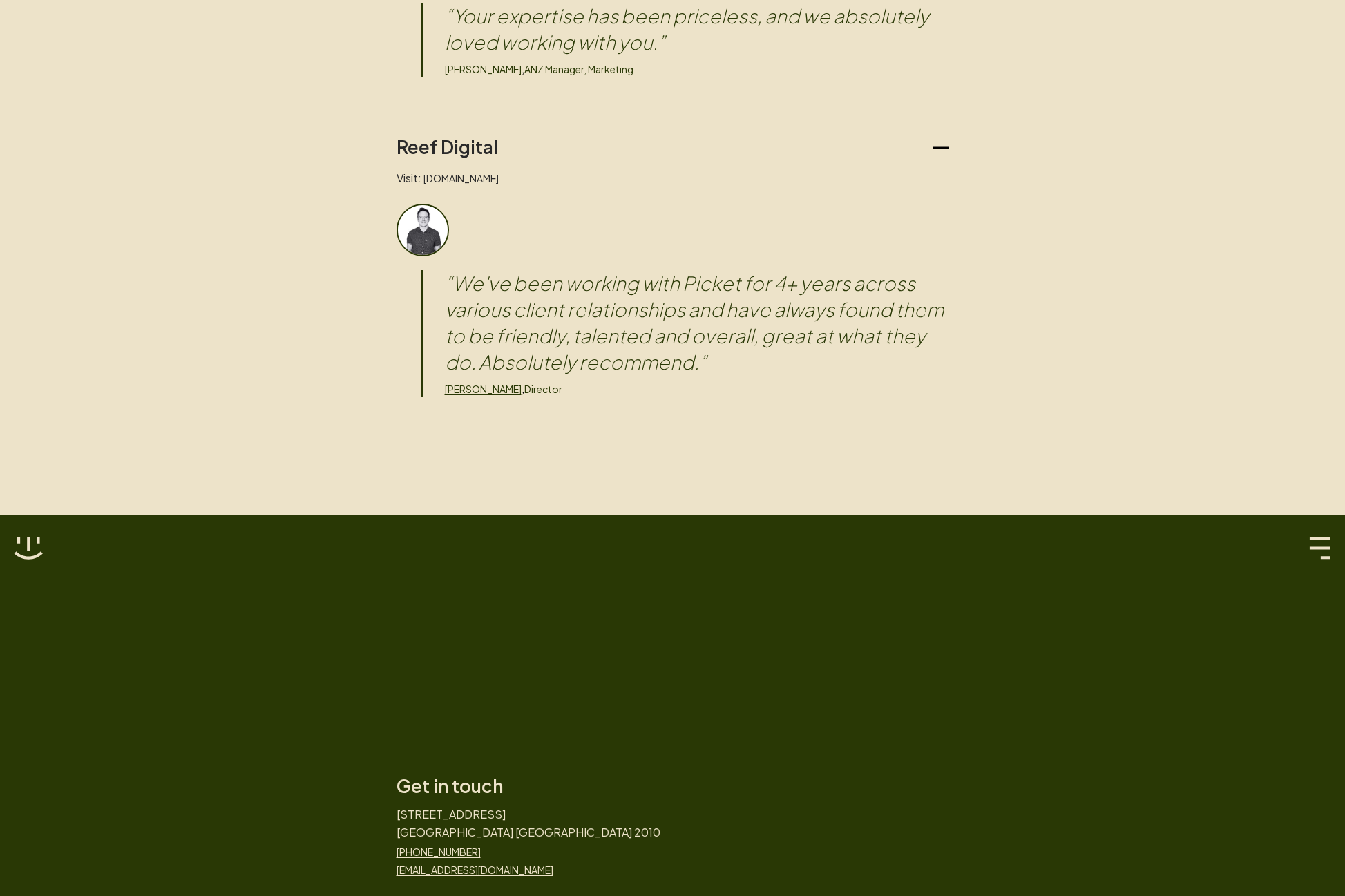
click at [793, 367] on blockquote "“ We've been working with Picket for 4+ years across various client relationshi…" at bounding box center [697, 323] width 504 height 105
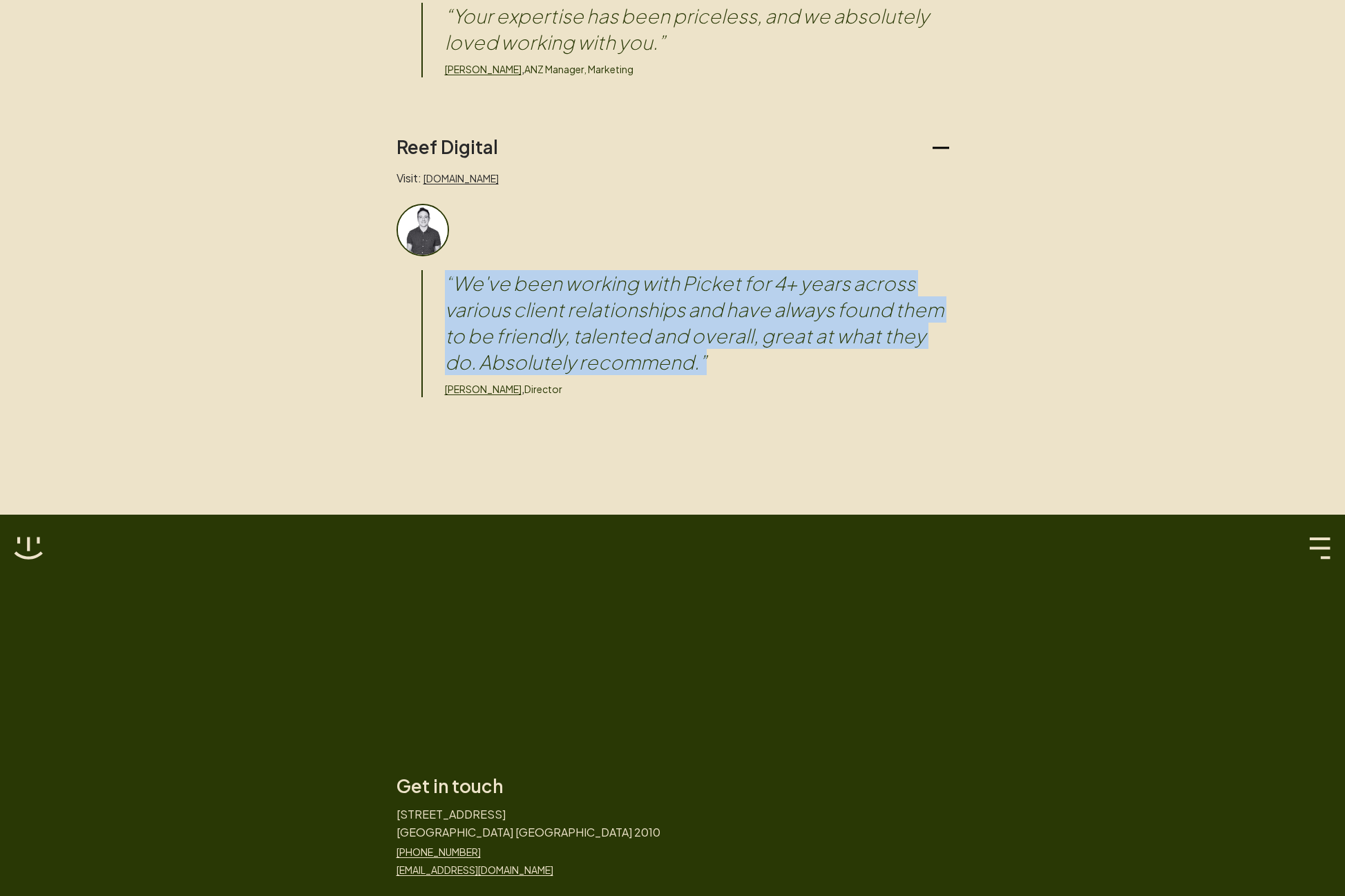
drag, startPoint x: 793, startPoint y: 367, endPoint x: 550, endPoint y: 312, distance: 249.1
click at [550, 312] on blockquote "“ We've been working with Picket for 4+ years across various client relationshi…" at bounding box center [697, 323] width 504 height 105
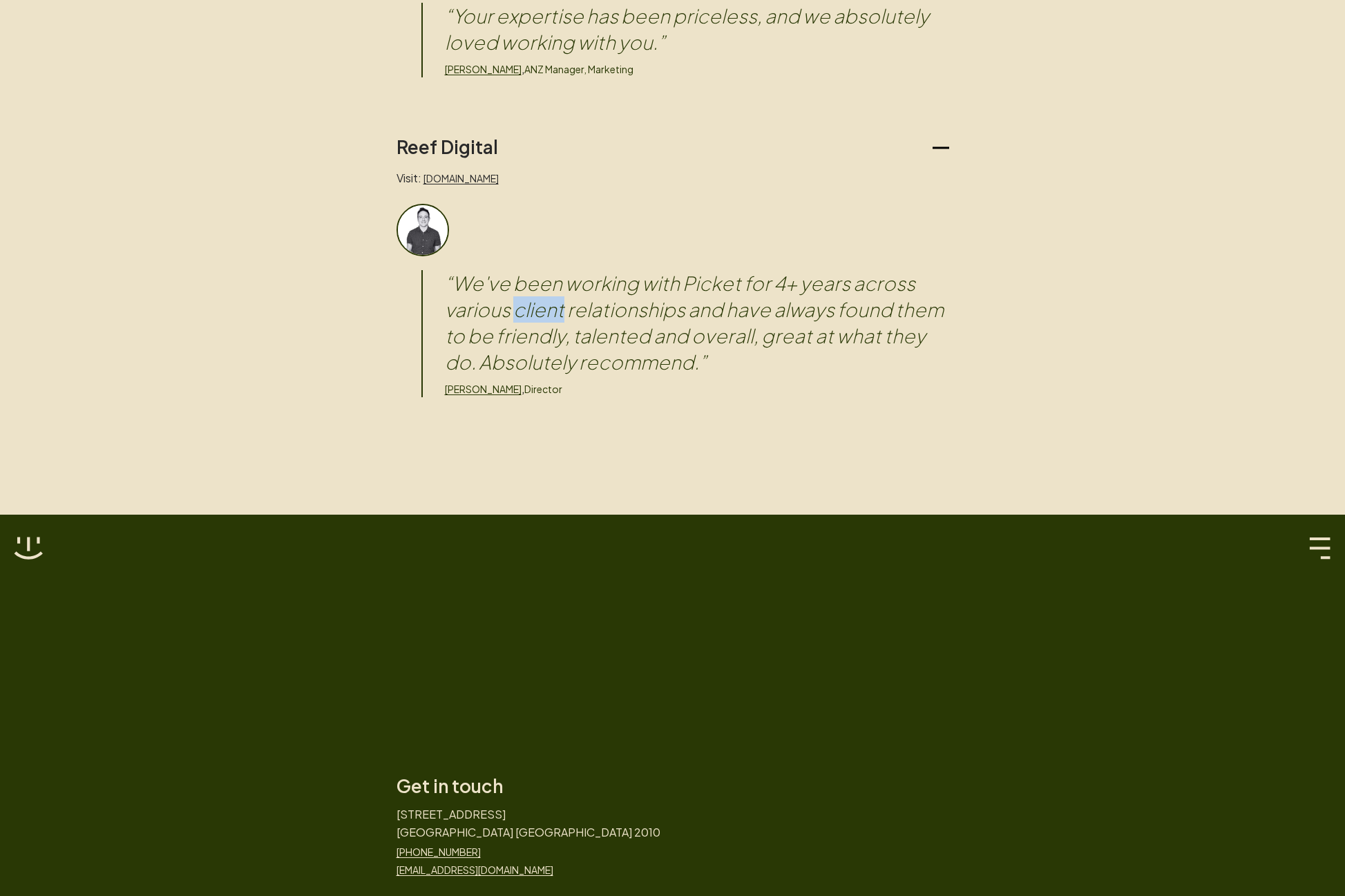
click at [550, 312] on blockquote "“ We've been working with Picket for 4+ years across various client relationshi…" at bounding box center [697, 323] width 504 height 105
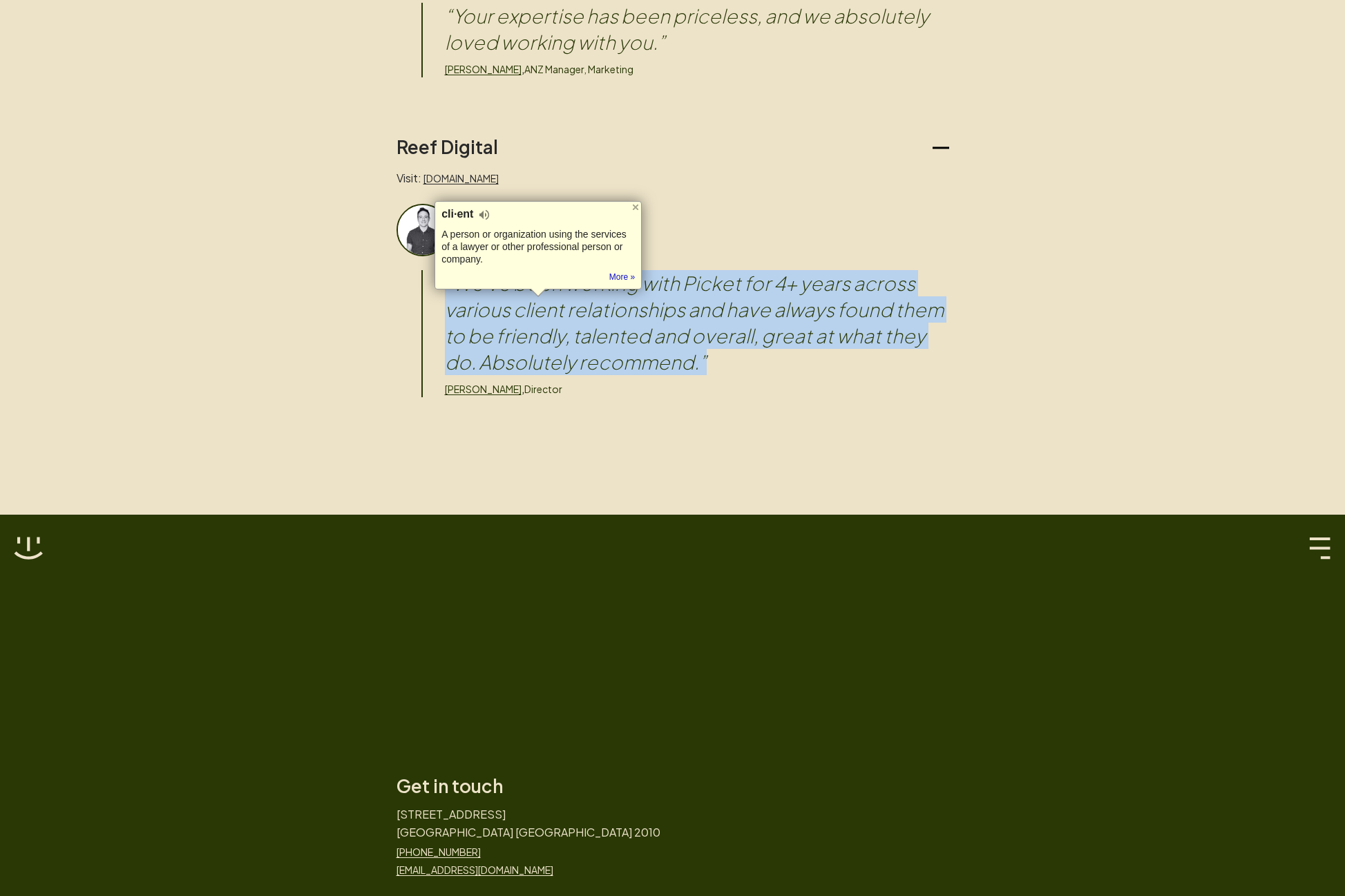
click at [550, 312] on blockquote "“ We've been working with Picket for 4+ years across various client relationshi…" at bounding box center [697, 323] width 504 height 105
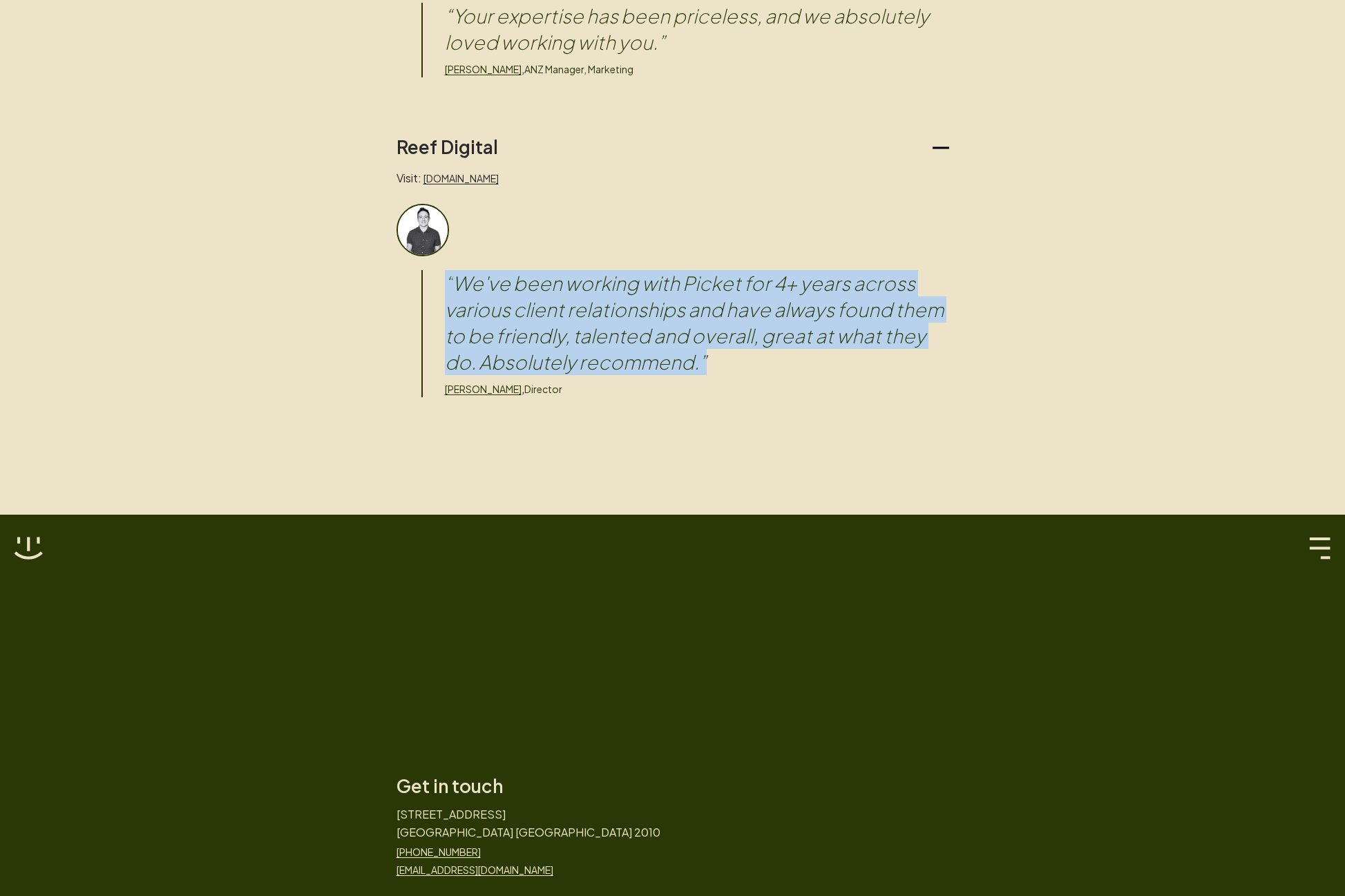
scroll to position [0, 0]
